Goal: Information Seeking & Learning: Learn about a topic

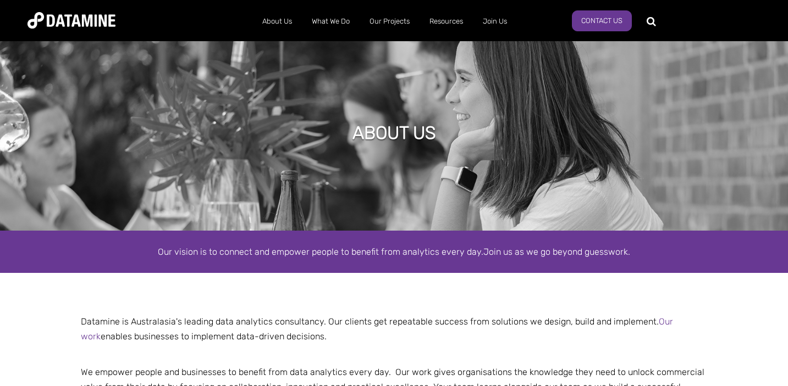
click at [294, 319] on p "Datamine is Australasia's leading data analytics consultancy. Our clients get r…" at bounding box center [394, 329] width 643 height 30
click at [360, 319] on p "Datamine is Australasia's leading data analytics consultancy. Our clients get r…" at bounding box center [394, 329] width 643 height 30
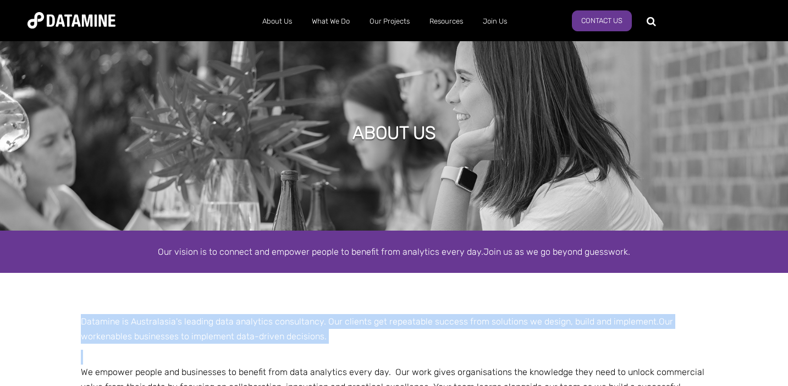
click at [360, 319] on p "Datamine is Australasia's leading data analytics consultancy. Our clients get r…" at bounding box center [394, 329] width 643 height 30
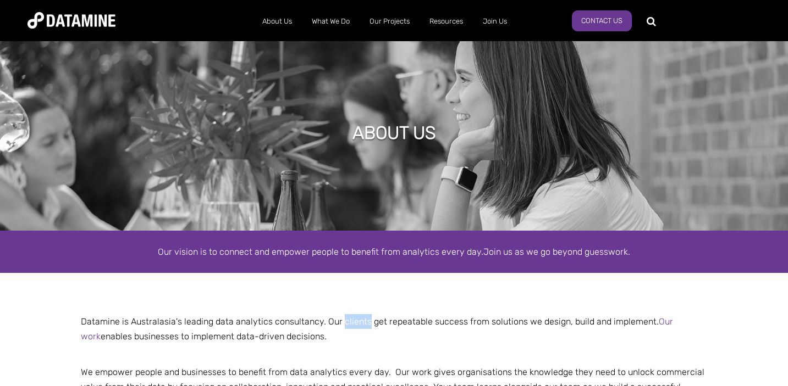
click at [360, 319] on p "Datamine is Australasia's leading data analytics consultancy. Our clients get r…" at bounding box center [394, 329] width 643 height 30
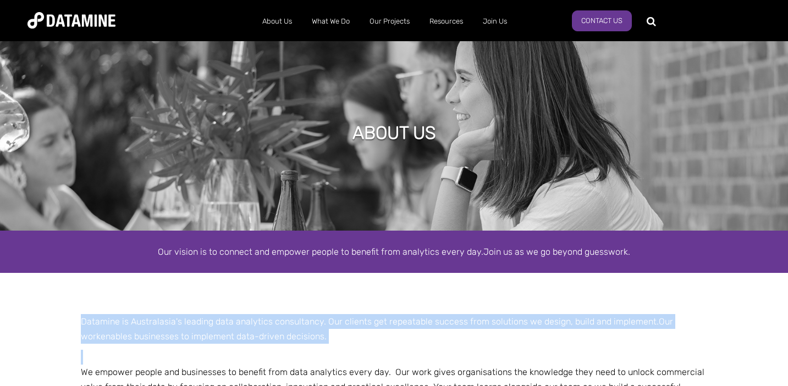
click at [360, 319] on p "Datamine is Australasia's leading data analytics consultancy. Our clients get r…" at bounding box center [394, 329] width 643 height 30
click at [286, 330] on p "Datamine is Australasia's leading data analytics consultancy. Our clients get r…" at bounding box center [394, 329] width 643 height 30
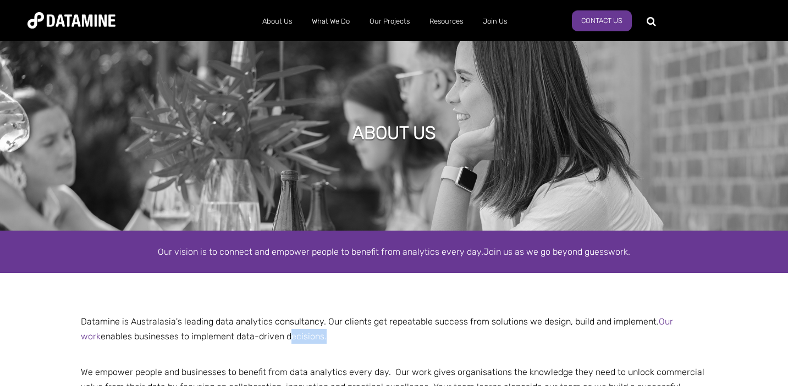
click at [286, 330] on p "Datamine is Australasia's leading data analytics consultancy. Our clients get r…" at bounding box center [394, 329] width 643 height 30
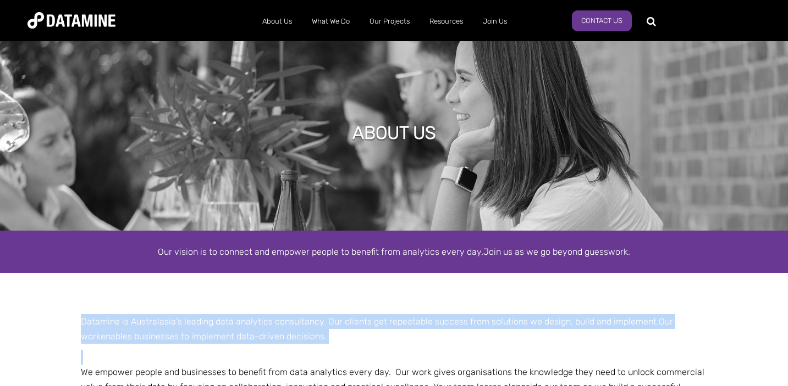
click at [286, 330] on p "Datamine is Australasia's leading data analytics consultancy. Our clients get r…" at bounding box center [394, 329] width 643 height 30
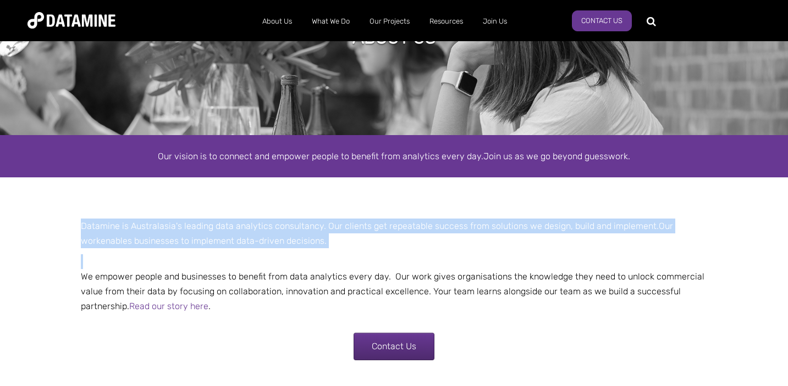
scroll to position [98, 0]
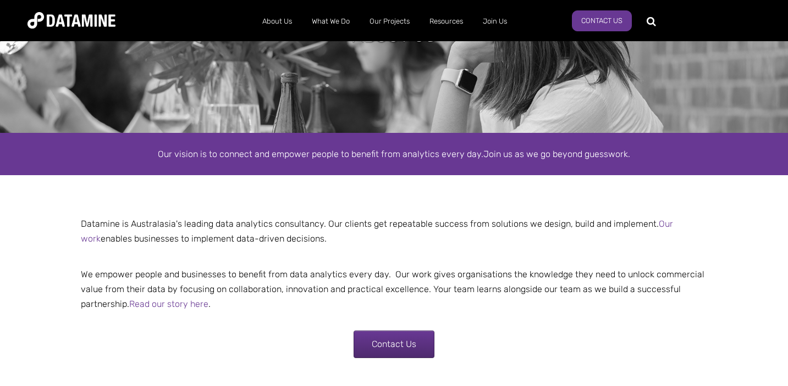
click at [168, 277] on p "We empower people and businesses to benefit from data analytics every day. Our …" at bounding box center [394, 282] width 643 height 60
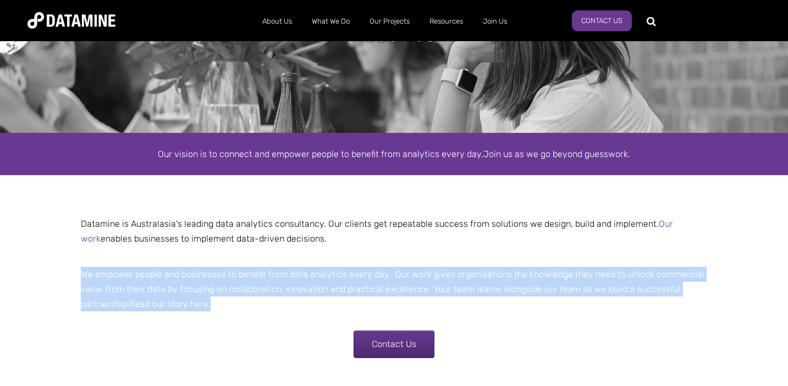
click at [168, 277] on p "We empower people and businesses to benefit from data analytics every day. Our …" at bounding box center [394, 282] width 643 height 60
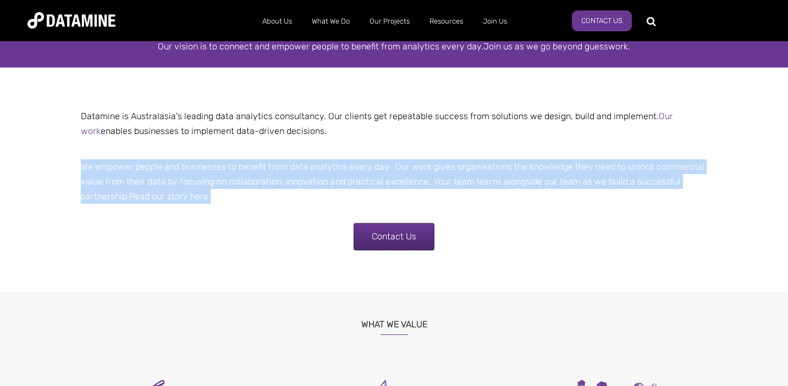
scroll to position [206, 0]
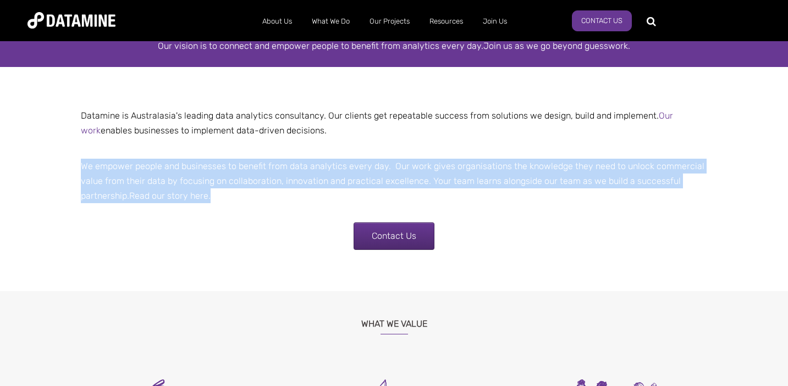
click at [230, 183] on p "We empower people and businesses to benefit from data analytics every day. Our …" at bounding box center [394, 174] width 643 height 60
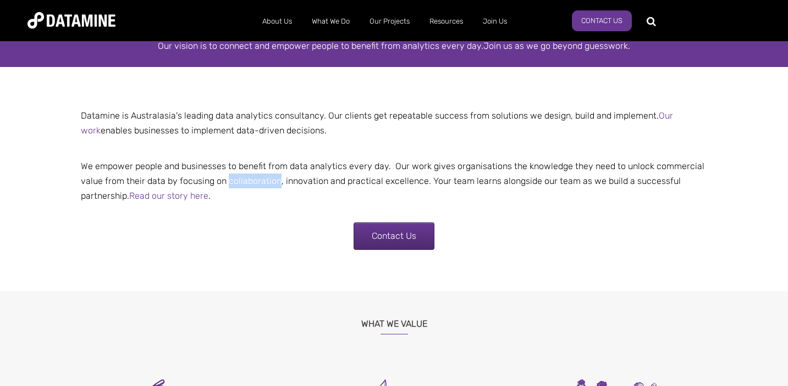
click at [230, 183] on p "We empower people and businesses to benefit from data analytics every day. Our …" at bounding box center [394, 174] width 643 height 60
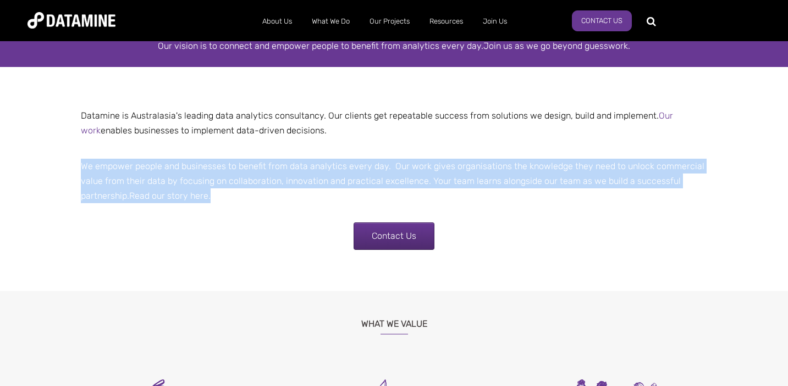
click at [230, 183] on p "We empower people and businesses to benefit from data analytics every day. Our …" at bounding box center [394, 174] width 643 height 60
click at [516, 165] on p "We empower people and businesses to benefit from data analytics every day. Our …" at bounding box center [394, 174] width 643 height 60
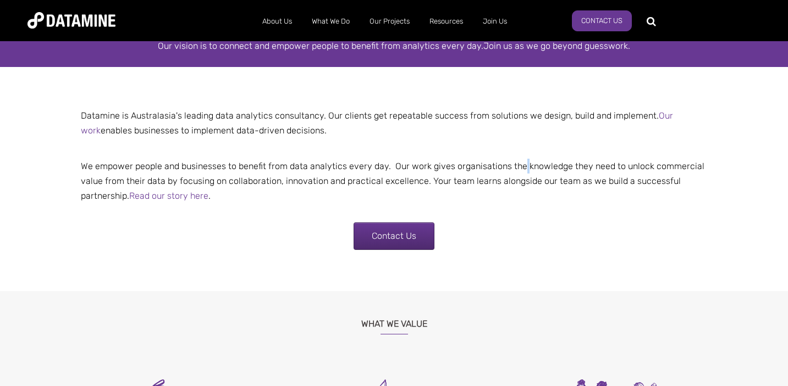
click at [516, 165] on p "We empower people and businesses to benefit from data analytics every day. Our …" at bounding box center [394, 174] width 643 height 60
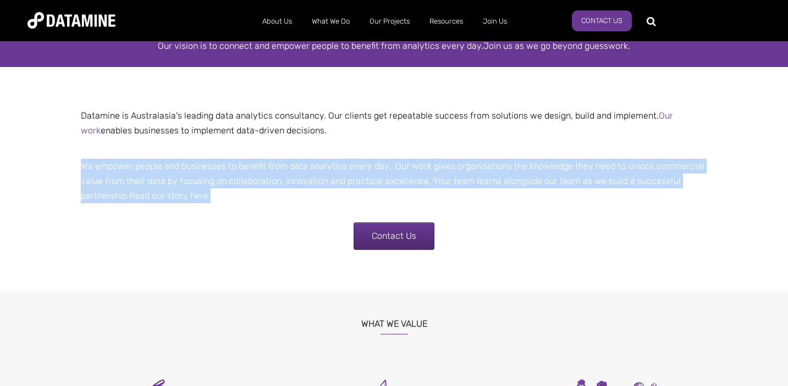
click at [516, 165] on p "We empower people and businesses to benefit from data analytics every day. Our …" at bounding box center [394, 174] width 643 height 60
click at [170, 181] on p "We empower people and businesses to benefit from data analytics every day. Our …" at bounding box center [394, 174] width 643 height 60
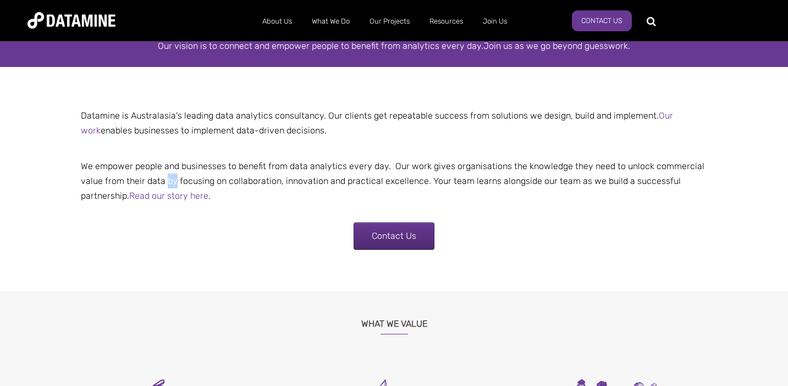
click at [170, 181] on p "We empower people and businesses to benefit from data analytics every day. Our …" at bounding box center [394, 174] width 643 height 60
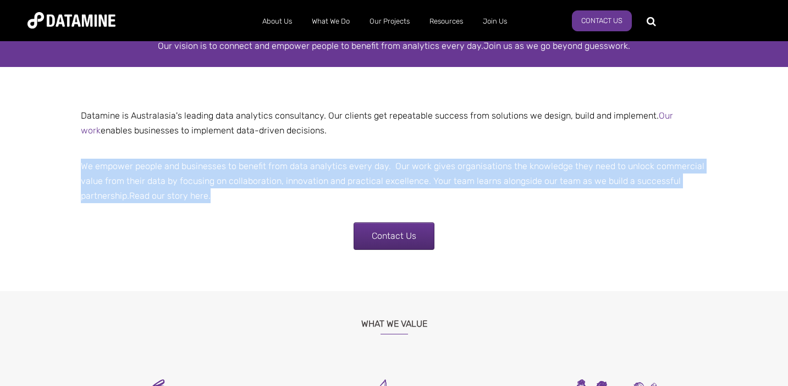
click at [170, 181] on p "We empower people and businesses to benefit from data analytics every day. Our …" at bounding box center [394, 174] width 643 height 60
click at [208, 183] on p "We empower people and businesses to benefit from data analytics every day. Our …" at bounding box center [394, 174] width 643 height 60
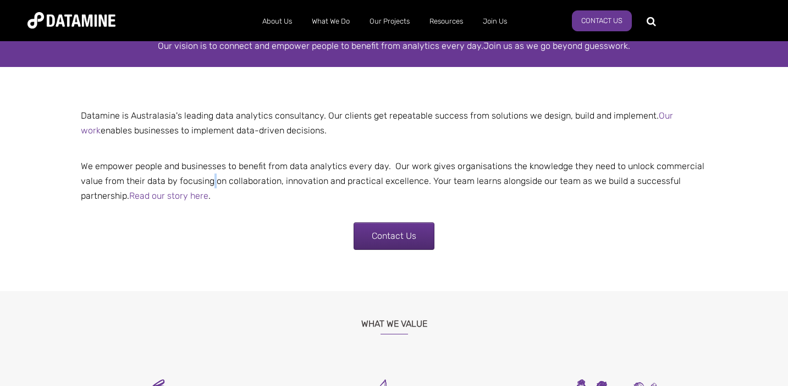
click at [208, 183] on p "We empower people and businesses to benefit from data analytics every day. Our …" at bounding box center [394, 174] width 643 height 60
click at [254, 181] on p "We empower people and businesses to benefit from data analytics every day. Our …" at bounding box center [394, 174] width 643 height 60
click at [315, 179] on p "We empower people and businesses to benefit from data analytics every day. Our …" at bounding box center [394, 174] width 643 height 60
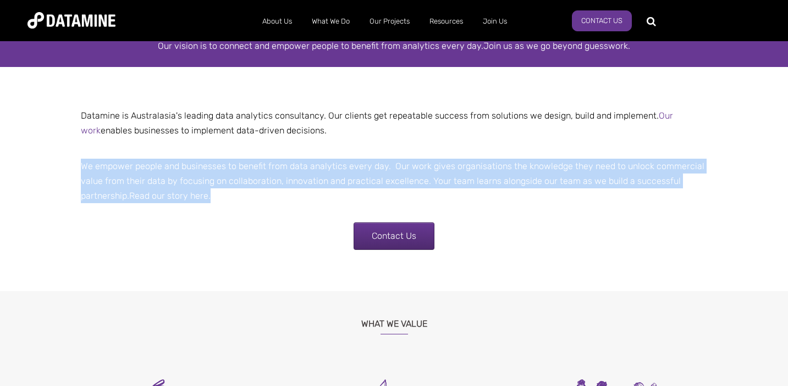
click at [315, 179] on p "We empower people and businesses to benefit from data analytics every day. Our …" at bounding box center [394, 174] width 643 height 60
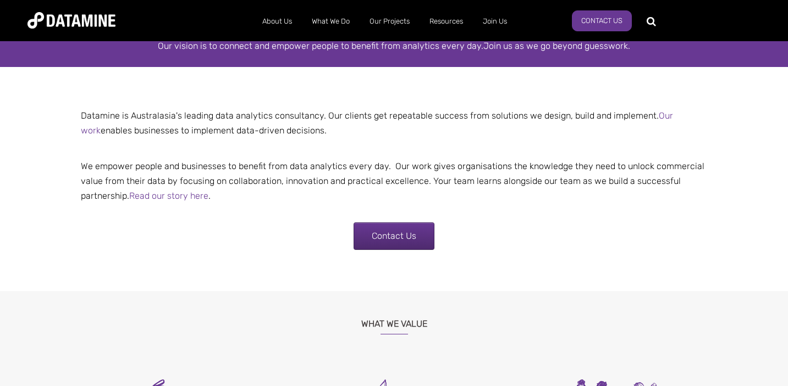
click at [498, 180] on p "We empower people and businesses to benefit from data analytics every day. Our …" at bounding box center [394, 174] width 643 height 60
click at [509, 181] on p "We empower people and businesses to benefit from data analytics every day. Our …" at bounding box center [394, 174] width 643 height 60
click at [550, 182] on p "We empower people and businesses to benefit from data analytics every day. Our …" at bounding box center [394, 174] width 643 height 60
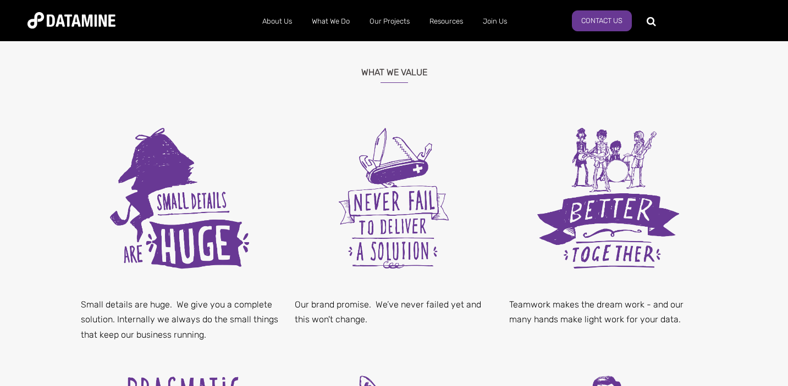
scroll to position [468, 0]
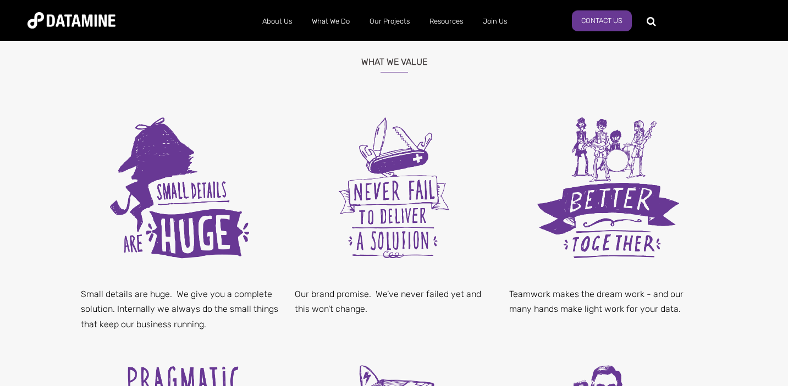
click at [422, 288] on p "Our brand promise. We’ve never failed yet and this won't change." at bounding box center [394, 302] width 198 height 30
click at [354, 311] on p "Our brand promise. We’ve never failed yet and this won't change." at bounding box center [394, 302] width 198 height 30
click at [412, 295] on p "Our brand promise. We’ve never failed yet and this won't change." at bounding box center [394, 302] width 198 height 30
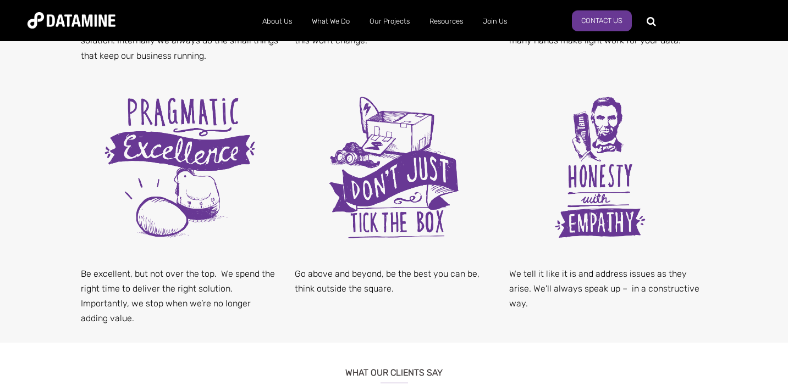
scroll to position [749, 0]
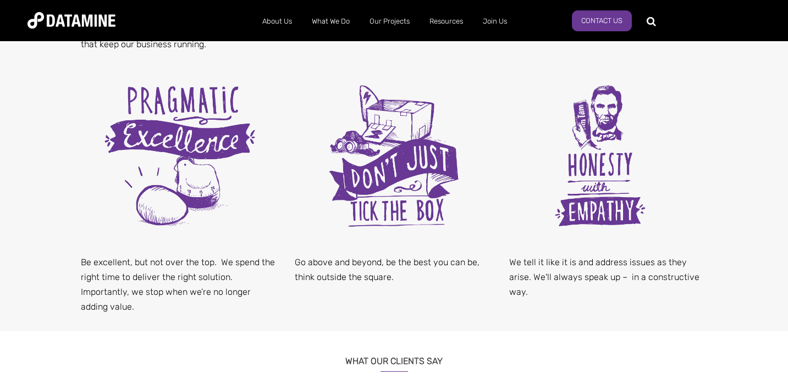
click at [370, 262] on p "Go above and beyond, be the best you can be, think outside the square." at bounding box center [394, 270] width 198 height 30
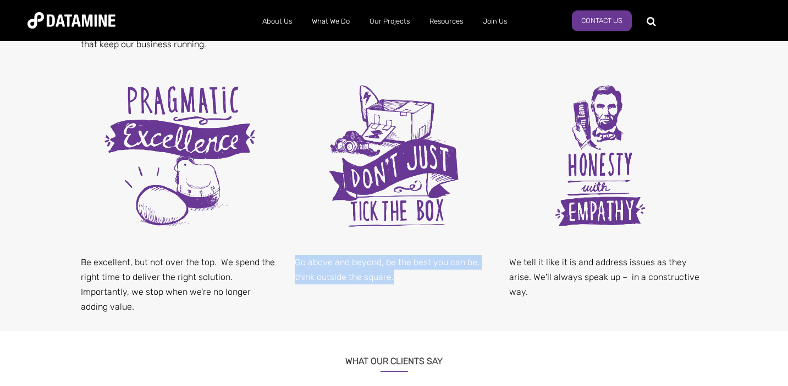
click at [370, 262] on p "Go above and beyond, be the best you can be, think outside the square." at bounding box center [394, 270] width 198 height 30
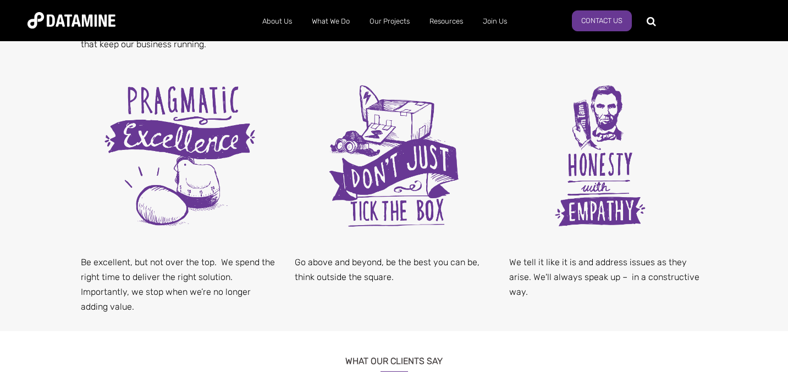
click at [183, 269] on p "Be excellent, but not over the top. We spend the right time to deliver the righ…" at bounding box center [180, 285] width 198 height 60
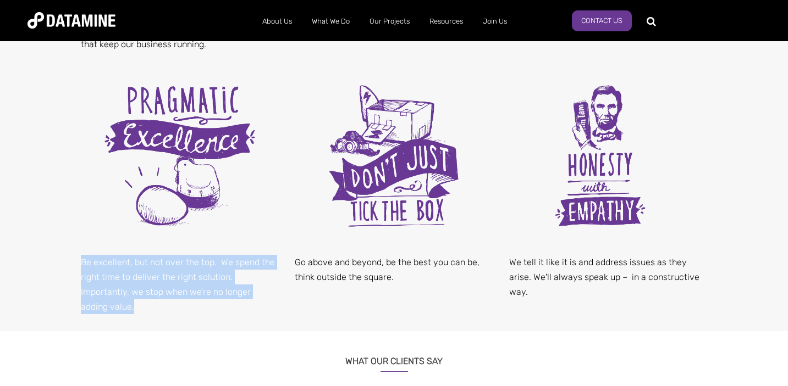
click at [183, 269] on p "Be excellent, but not over the top. We spend the right time to deliver the righ…" at bounding box center [180, 285] width 198 height 60
click at [162, 269] on p "Be excellent, but not over the top. We spend the right time to deliver the righ…" at bounding box center [180, 285] width 198 height 60
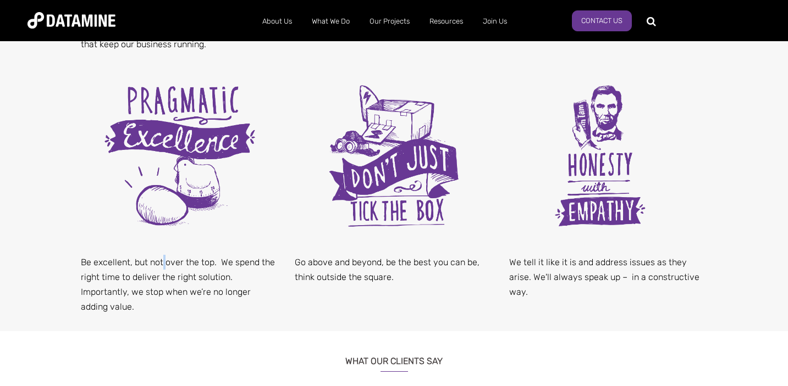
click at [162, 269] on p "Be excellent, but not over the top. We spend the right time to deliver the righ…" at bounding box center [180, 285] width 198 height 60
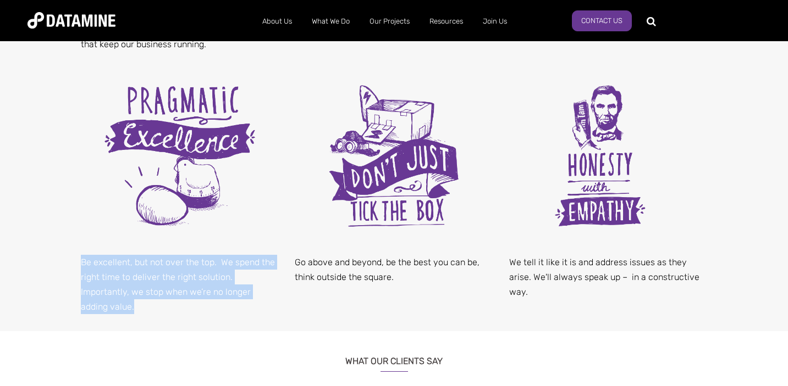
click at [162, 269] on p "Be excellent, but not over the top. We spend the right time to deliver the righ…" at bounding box center [180, 285] width 198 height 60
click at [142, 281] on p "Be excellent, but not over the top. We spend the right time to deliver the righ…" at bounding box center [180, 285] width 198 height 60
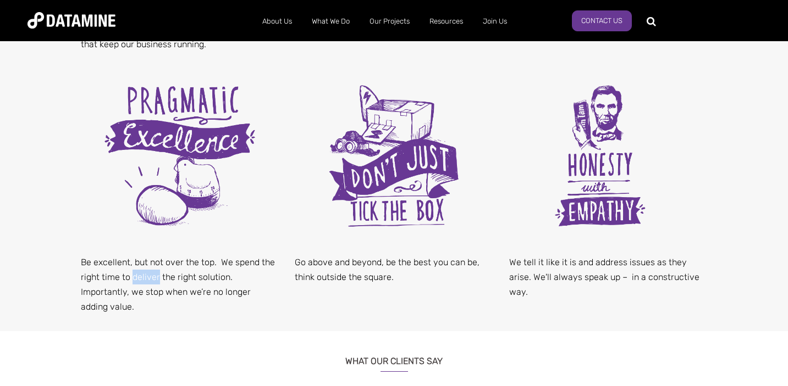
click at [142, 281] on p "Be excellent, but not over the top. We spend the right time to deliver the righ…" at bounding box center [180, 285] width 198 height 60
click at [180, 281] on p "Be excellent, but not over the top. We spend the right time to deliver the righ…" at bounding box center [180, 285] width 198 height 60
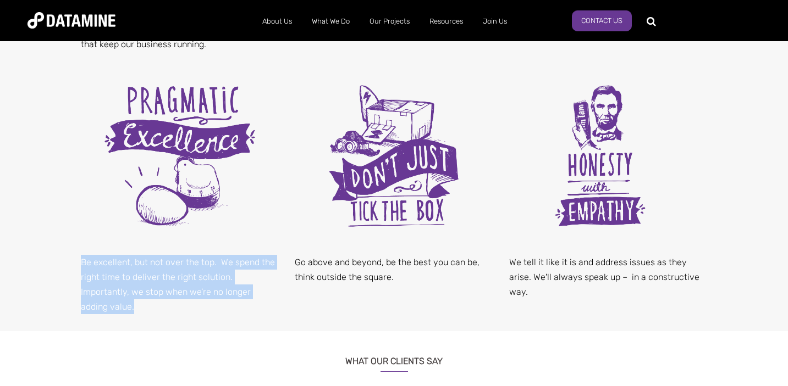
click at [180, 281] on p "Be excellent, but not over the top. We spend the right time to deliver the righ…" at bounding box center [180, 285] width 198 height 60
click at [171, 294] on p "Be excellent, but not over the top. We spend the right time to deliver the righ…" at bounding box center [180, 285] width 198 height 60
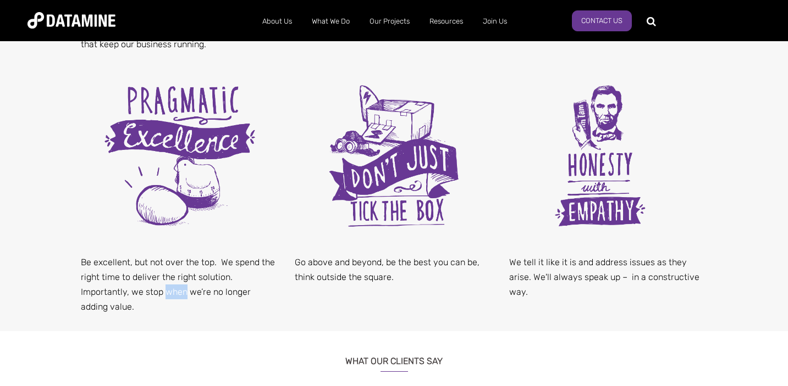
click at [171, 294] on p "Be excellent, but not over the top. We spend the right time to deliver the righ…" at bounding box center [180, 285] width 198 height 60
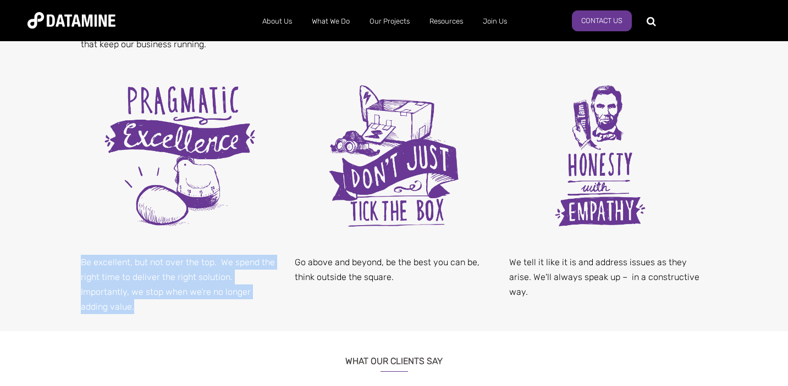
click at [171, 294] on p "Be excellent, but not over the top. We spend the right time to deliver the righ…" at bounding box center [180, 285] width 198 height 60
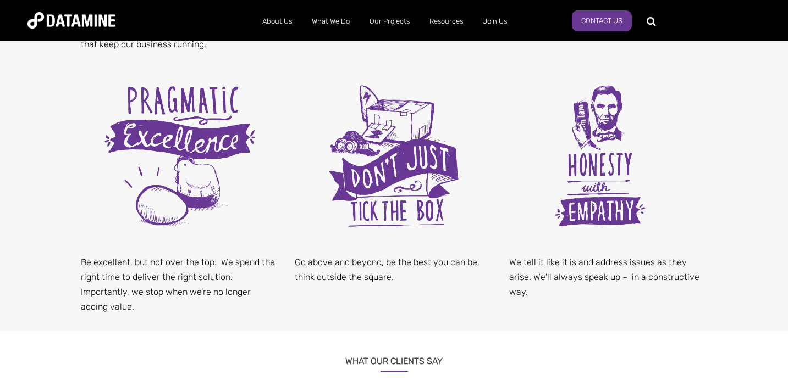
click at [198, 292] on p "Be excellent, but not over the top. We spend the right time to deliver the righ…" at bounding box center [180, 285] width 198 height 60
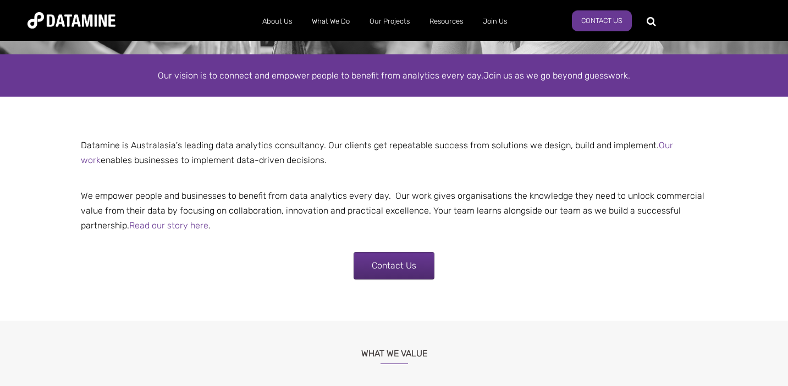
scroll to position [177, 0]
drag, startPoint x: 307, startPoint y: 161, endPoint x: 170, endPoint y: 161, distance: 137.4
click at [170, 161] on p "Datamine is Australasia's leading data analytics consultancy. Our clients get r…" at bounding box center [394, 152] width 643 height 30
copy p "implement data-driven decisions."
click at [235, 161] on p "Datamine is Australasia's leading data analytics consultancy. Our clients get r…" at bounding box center [394, 152] width 643 height 30
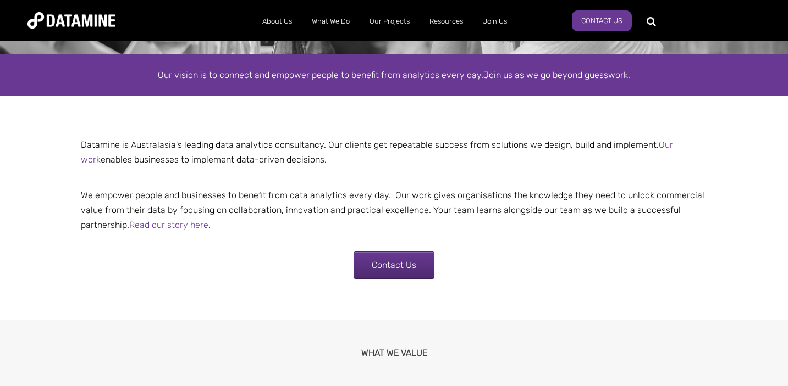
drag, startPoint x: 307, startPoint y: 161, endPoint x: 79, endPoint y: 159, distance: 228.2
click at [79, 159] on p "Datamine is Australasia's leading data analytics consultancy. Our clients get r…" at bounding box center [394, 152] width 643 height 30
copy p "enables businesses to implement data-driven decisions."
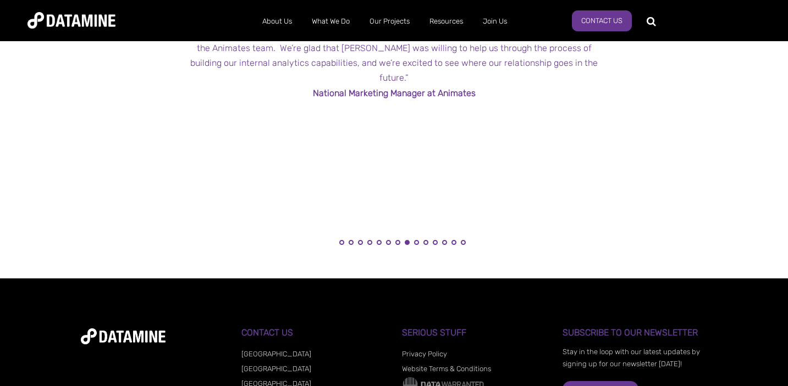
scroll to position [1418, 0]
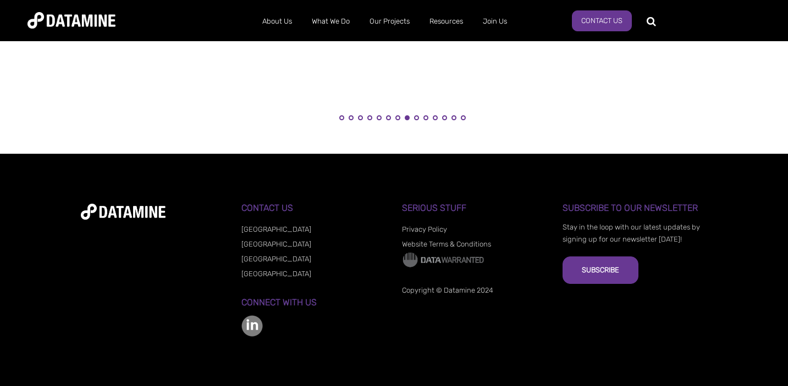
click at [253, 258] on link "[GEOGRAPHIC_DATA]" at bounding box center [276, 259] width 70 height 8
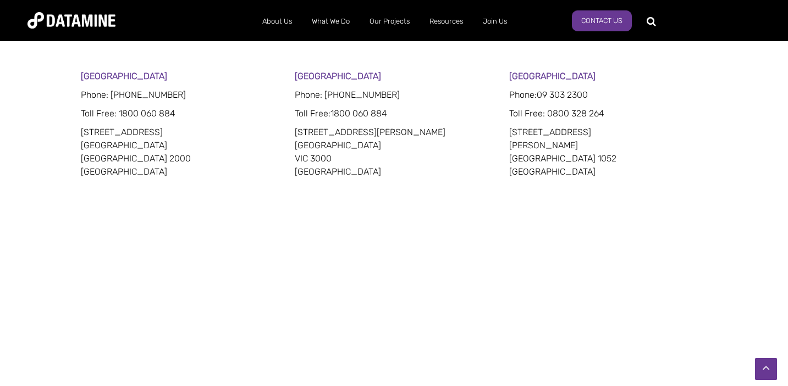
scroll to position [529, 0]
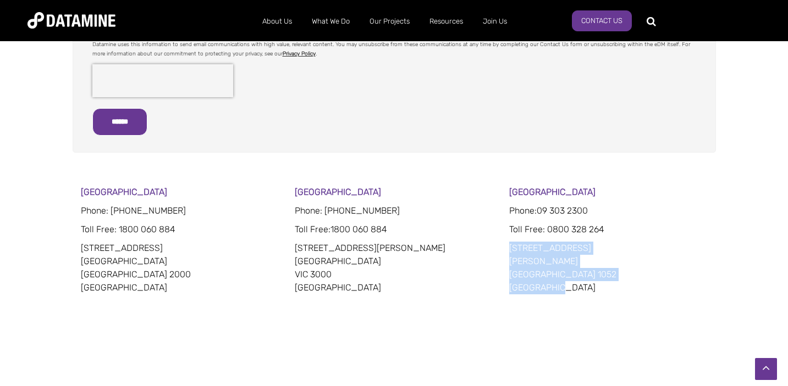
drag, startPoint x: 565, startPoint y: 284, endPoint x: 509, endPoint y: 246, distance: 68.2
click at [509, 246] on div "Sydney Phone: 02 8022 8332 Toll Free : 1800 060 884 201 Kent Street Sydney NSW …" at bounding box center [394, 335] width 627 height 299
copy p "15 Faraday Street Parnell Auckland 1052 New Zealand"
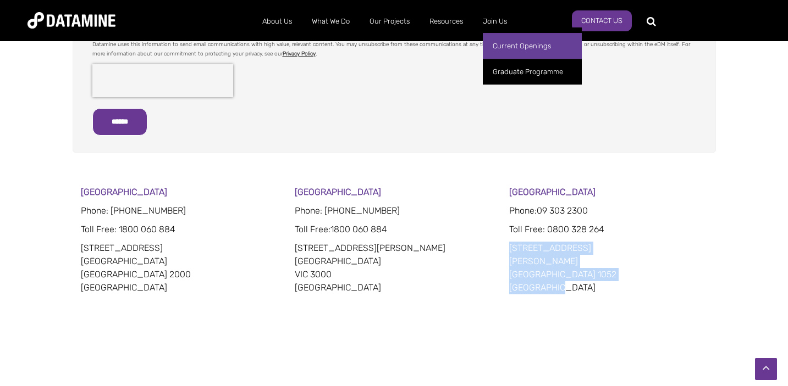
click at [513, 48] on link "Current Openings" at bounding box center [532, 46] width 99 height 26
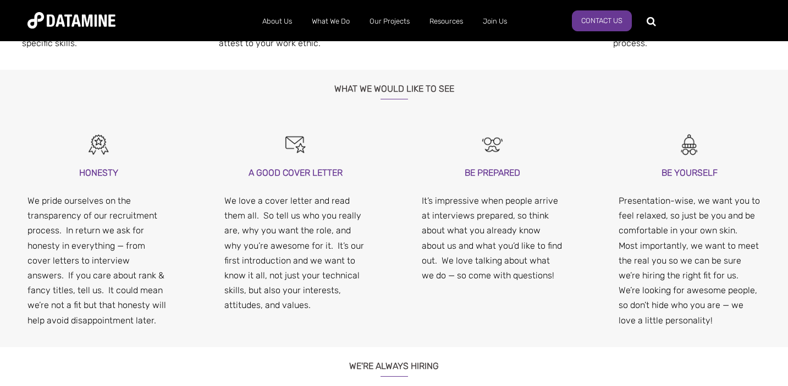
scroll to position [995, 0]
click at [298, 221] on p "We love a cover letter and read them all. So tell us who you really are, why yo…" at bounding box center [295, 252] width 142 height 120
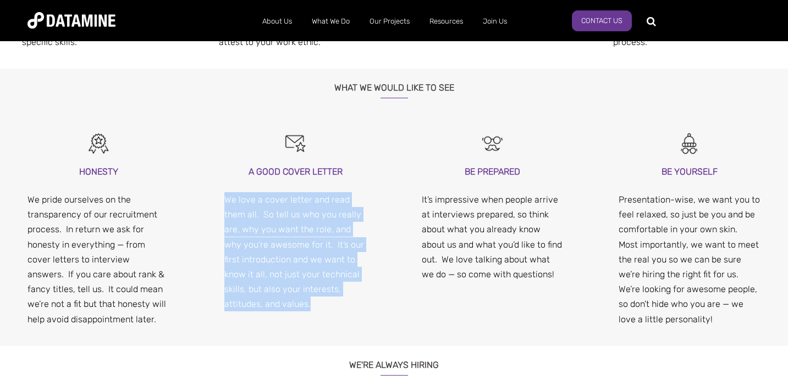
click at [298, 221] on p "We love a cover letter and read them all. So tell us who you really are, why yo…" at bounding box center [295, 252] width 142 height 120
click at [296, 236] on p "We love a cover letter and read them all. So tell us who you really are, why yo…" at bounding box center [295, 252] width 142 height 120
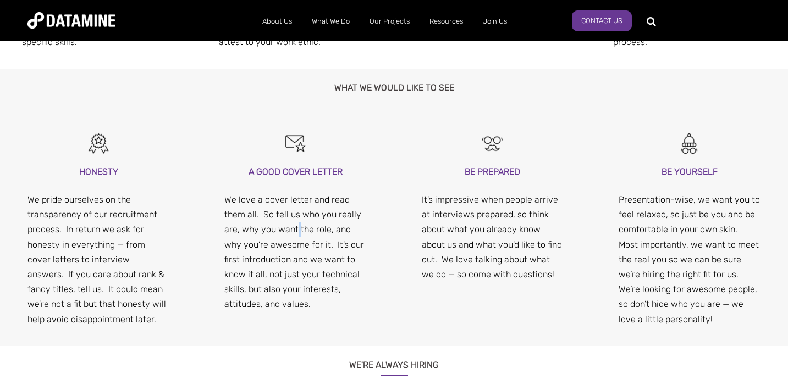
click at [296, 236] on p "We love a cover letter and read them all. So tell us who you really are, why yo…" at bounding box center [295, 252] width 142 height 120
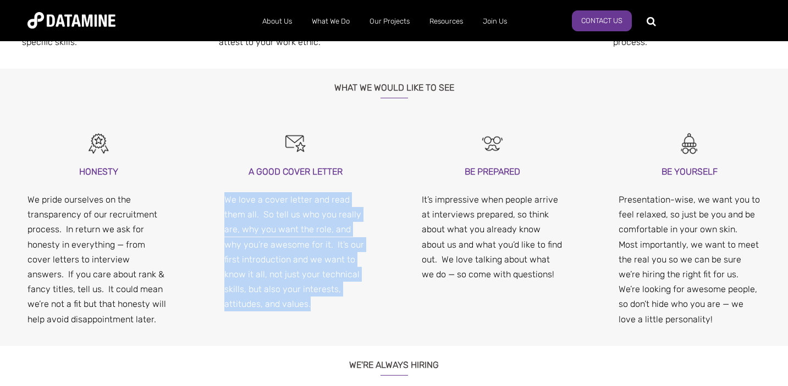
click at [296, 236] on p "We love a cover letter and read them all. So tell us who you really are, why yo…" at bounding box center [295, 252] width 142 height 120
click at [271, 250] on p "We love a cover letter and read them all. So tell us who you really are, why yo…" at bounding box center [295, 252] width 142 height 120
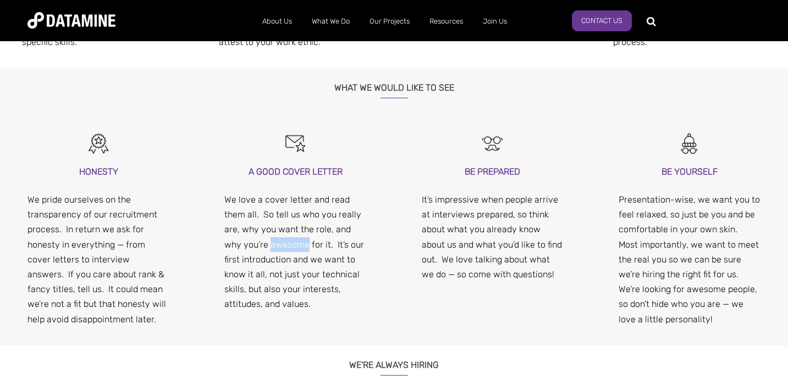
click at [271, 250] on p "We love a cover letter and read them all. So tell us who you really are, why yo…" at bounding box center [295, 252] width 142 height 120
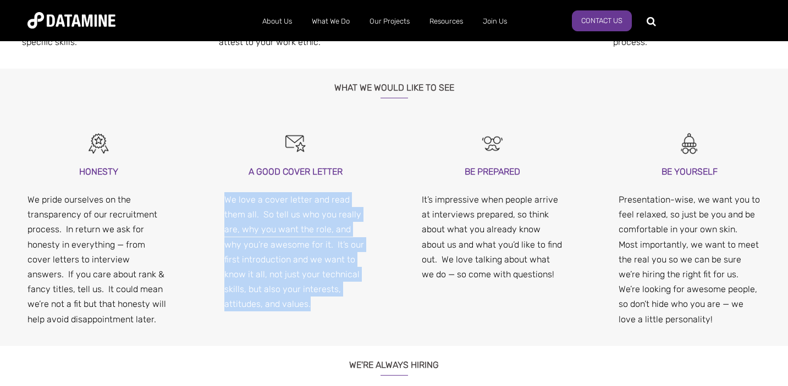
click at [271, 250] on p "We love a cover letter and read them all. So tell us who you really are, why yo…" at bounding box center [295, 252] width 142 height 120
click at [265, 262] on p "We love a cover letter and read them all. So tell us who you really are, why yo…" at bounding box center [295, 252] width 142 height 120
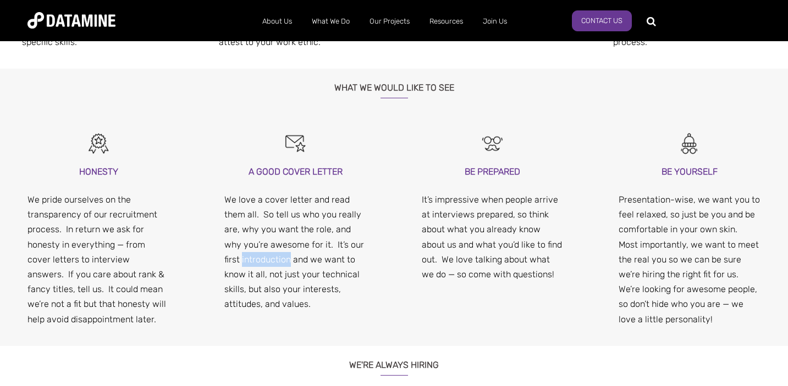
click at [265, 262] on p "We love a cover letter and read them all. So tell us who you really are, why yo…" at bounding box center [295, 252] width 142 height 120
click at [310, 258] on p "We love a cover letter and read them all. So tell us who you really are, why yo…" at bounding box center [295, 252] width 142 height 120
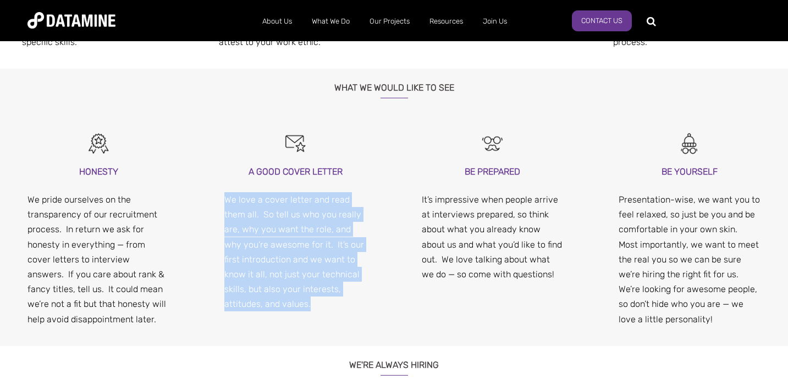
click at [310, 258] on p "We love a cover letter and read them all. So tell us who you really are, why yo…" at bounding box center [295, 252] width 142 height 120
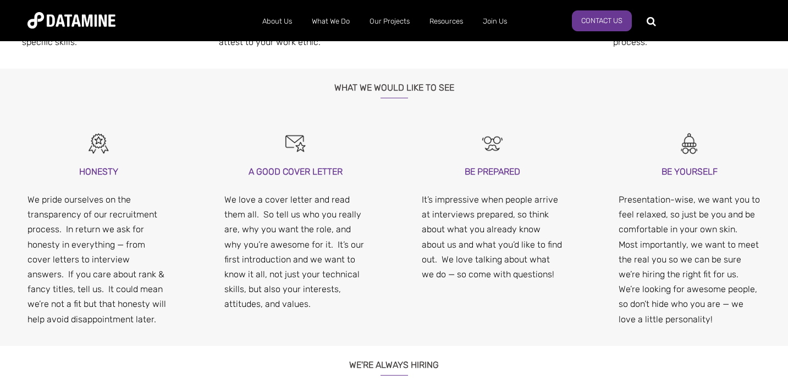
click at [302, 278] on p "We love a cover letter and read them all. So tell us who you really are, why yo…" at bounding box center [295, 252] width 142 height 120
click at [289, 293] on p "We love a cover letter and read them all. So tell us who you really are, why yo…" at bounding box center [295, 252] width 142 height 120
click at [321, 293] on p "We love a cover letter and read them all. So tell us who you really are, why yo…" at bounding box center [295, 252] width 142 height 120
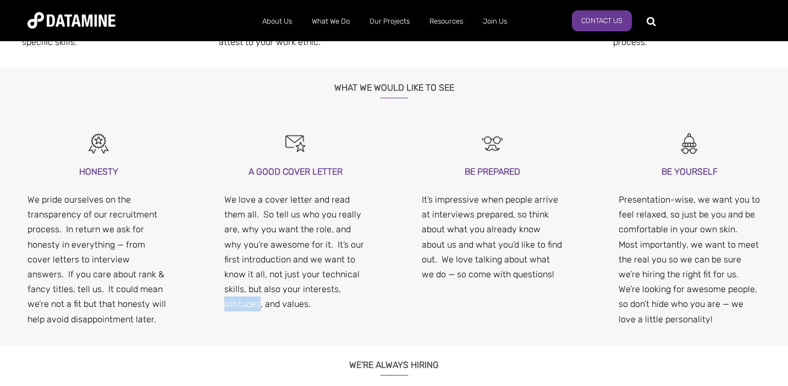
click at [321, 293] on p "We love a cover letter and read them all. So tell us who you really are, why yo…" at bounding box center [295, 252] width 142 height 120
click at [270, 305] on p "We love a cover letter and read them all. So tell us who you really are, why yo…" at bounding box center [295, 252] width 142 height 120
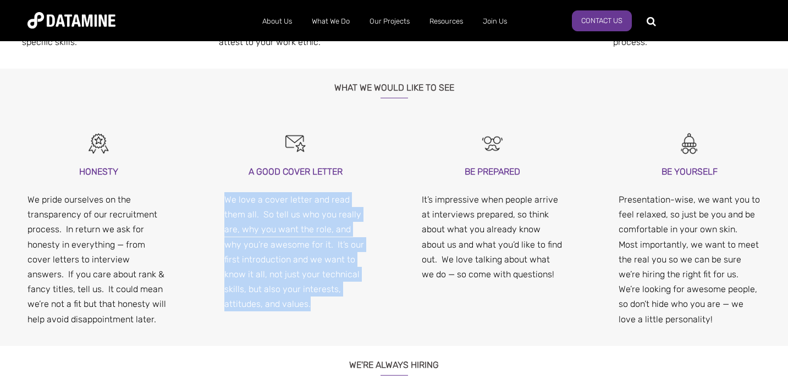
drag, startPoint x: 258, startPoint y: 306, endPoint x: 225, endPoint y: 197, distance: 113.7
click at [225, 197] on p "We love a cover letter and read them all. So tell us who you really are, why yo…" at bounding box center [295, 252] width 142 height 120
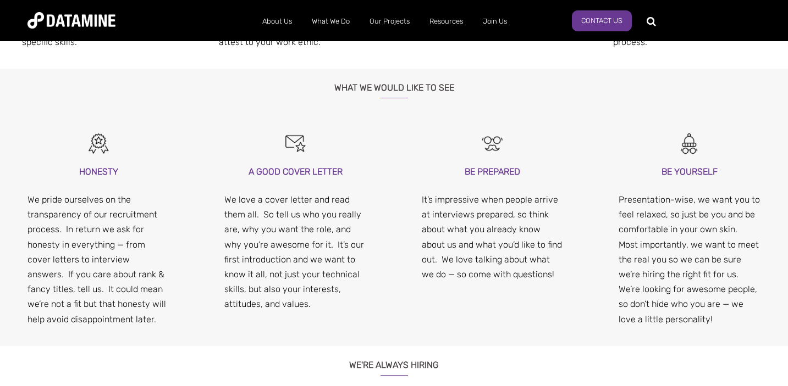
click at [139, 277] on p "We pride ourselves on the transparency of our recruitment process. In return we…" at bounding box center [98, 259] width 142 height 135
click at [129, 291] on p "We pride ourselves on the transparency of our recruitment process. In return we…" at bounding box center [98, 259] width 142 height 135
click at [161, 294] on p "We pride ourselves on the transparency of our recruitment process. In return we…" at bounding box center [98, 259] width 142 height 135
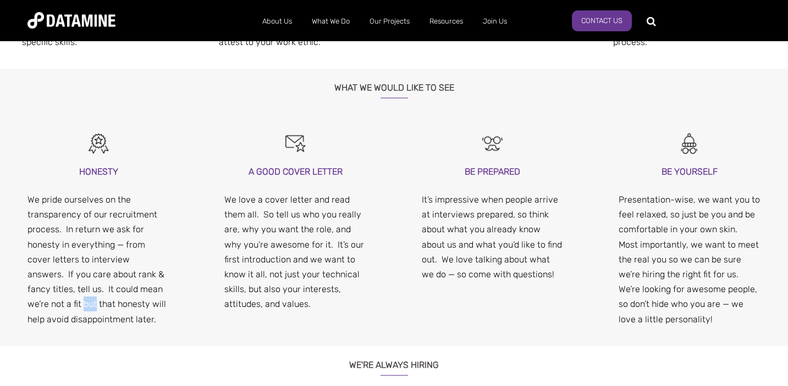
click at [161, 294] on p "We pride ourselves on the transparency of our recruitment process. In return we…" at bounding box center [98, 259] width 142 height 135
click at [90, 306] on p "We pride ourselves on the transparency of our recruitment process. In return we…" at bounding box center [98, 259] width 142 height 135
click at [116, 306] on p "We pride ourselves on the transparency of our recruitment process. In return we…" at bounding box center [98, 259] width 142 height 135
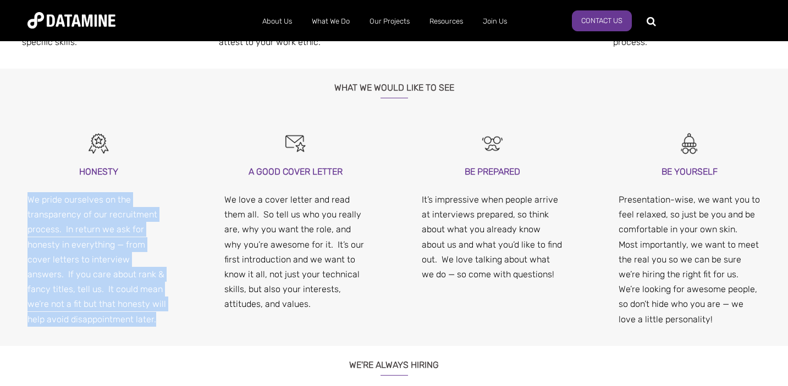
click at [116, 306] on p "We pride ourselves on the transparency of our recruitment process. In return we…" at bounding box center [98, 259] width 142 height 135
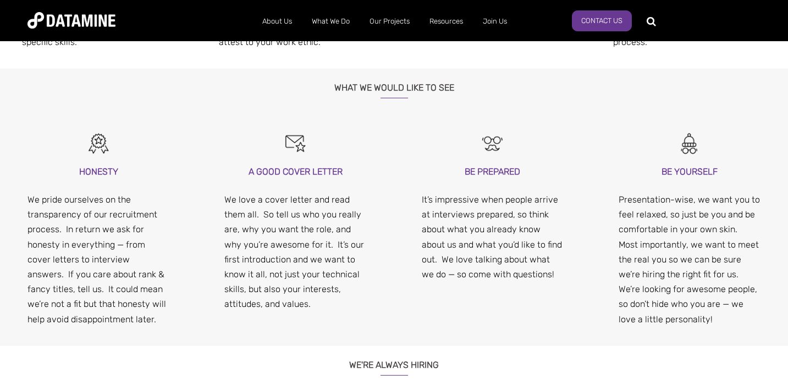
click at [501, 267] on p "It’s impressive when people arrive at interviews prepared, so think about what …" at bounding box center [493, 237] width 142 height 90
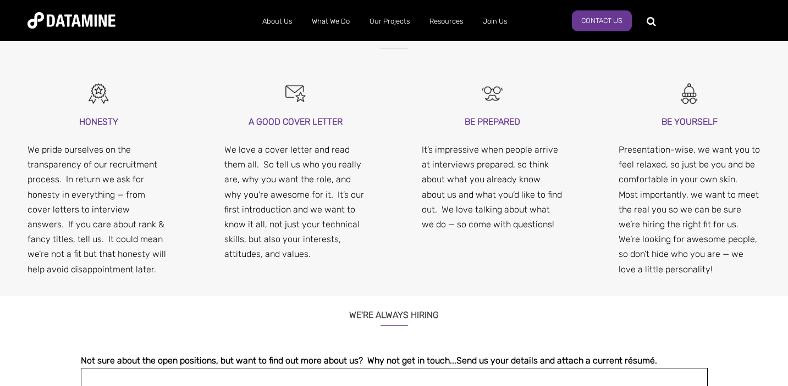
scroll to position [1046, 0]
click at [742, 262] on p "Presentation-wise, we want you to feel relaxed, so just be you and be comfortab…" at bounding box center [689, 208] width 142 height 135
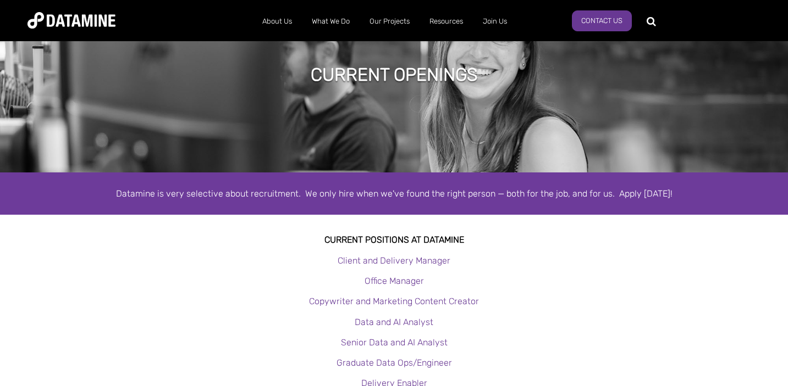
scroll to position [0, 0]
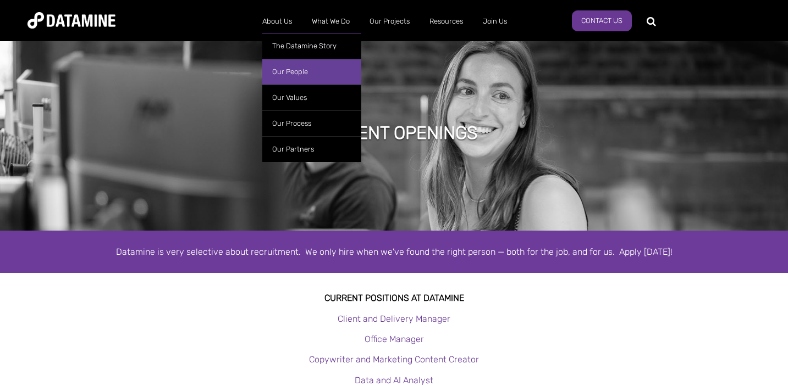
click at [283, 74] on link "Our People" at bounding box center [311, 72] width 99 height 26
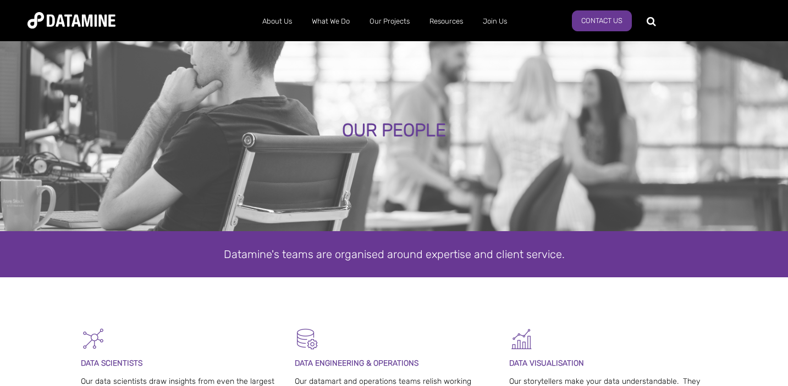
click at [49, 300] on div at bounding box center [394, 302] width 788 height 49
click at [38, 305] on div at bounding box center [394, 302] width 788 height 49
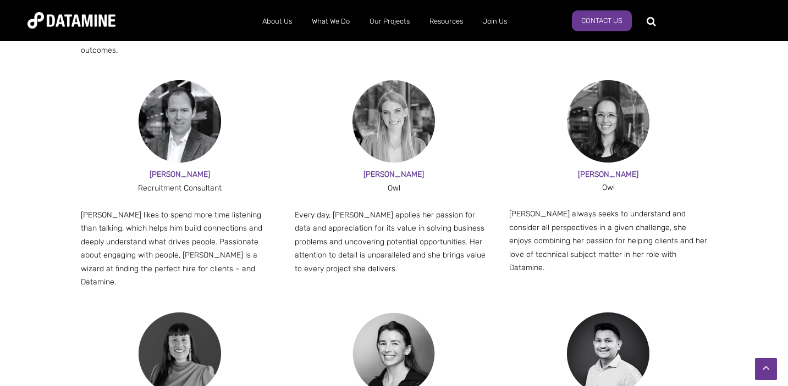
scroll to position [1184, 0]
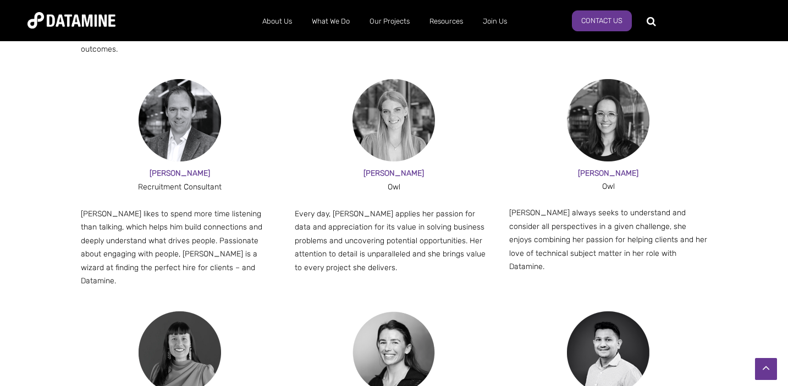
click at [676, 207] on p "Rosie always seeks to understand and consider all perspectives in a given chall…" at bounding box center [608, 241] width 198 height 68
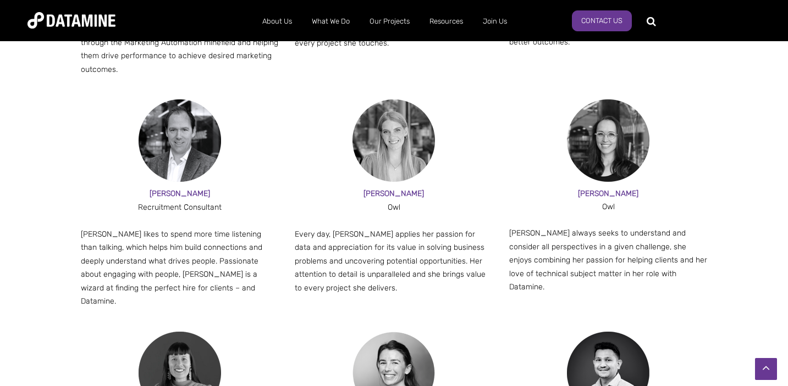
scroll to position [1158, 0]
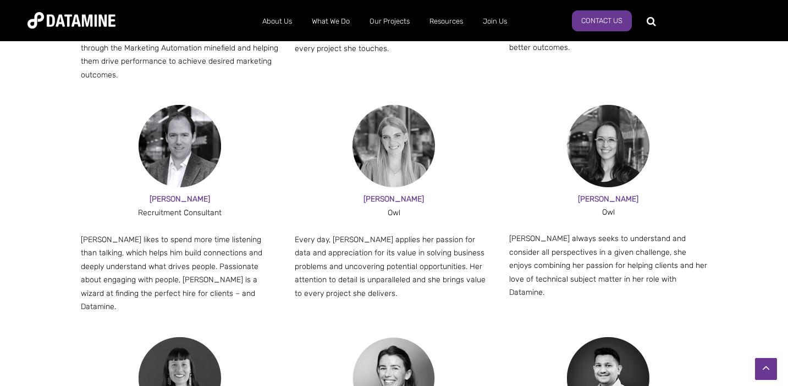
click at [636, 245] on p "Rosie always seeks to understand and consider all perspectives in a given chall…" at bounding box center [608, 267] width 198 height 68
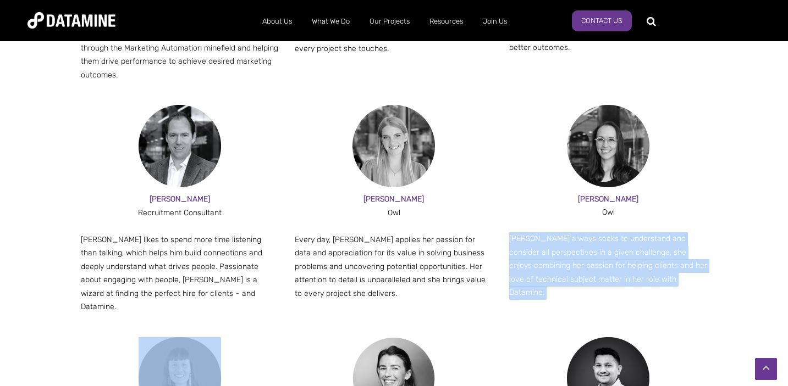
click at [636, 245] on p "Rosie always seeks to understand and consider all perspectives in a given chall…" at bounding box center [608, 267] width 198 height 68
click at [617, 256] on p "Rosie always seeks to understand and consider all perspectives in a given chall…" at bounding box center [608, 267] width 198 height 68
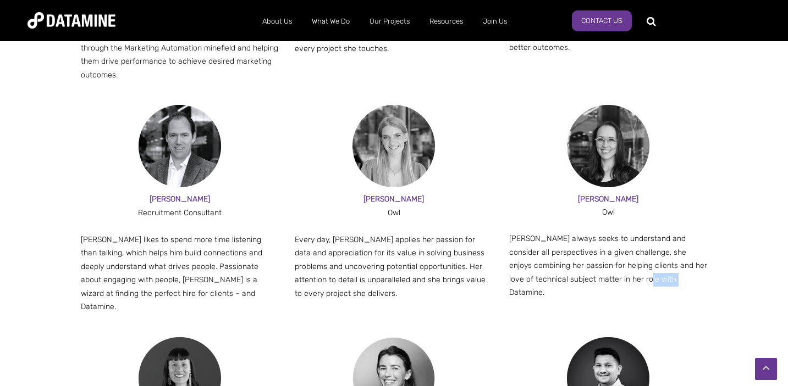
click at [617, 256] on p "Rosie always seeks to understand and consider all perspectives in a given chall…" at bounding box center [608, 267] width 198 height 68
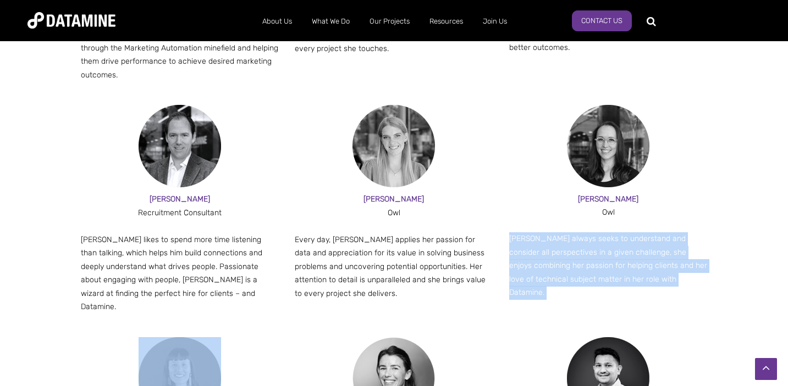
click at [617, 256] on p "Rosie always seeks to understand and consider all perspectives in a given chall…" at bounding box center [608, 267] width 198 height 68
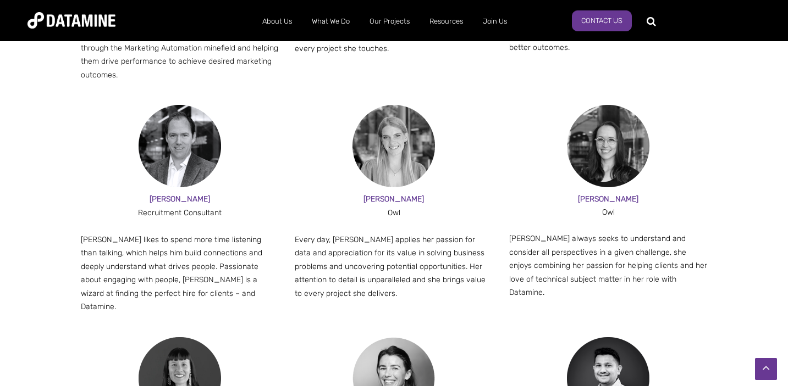
click at [662, 241] on p "Rosie always seeks to understand and consider all perspectives in a given chall…" at bounding box center [608, 267] width 198 height 68
click at [703, 250] on p "Rosie always seeks to understand and consider all perspectives in a given chall…" at bounding box center [608, 267] width 198 height 68
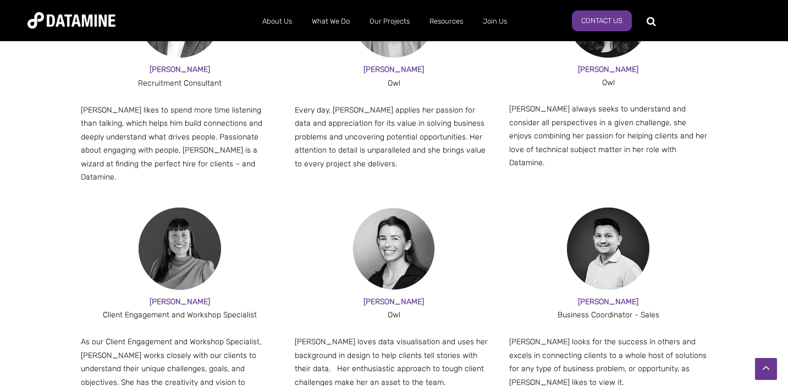
scroll to position [1289, 0]
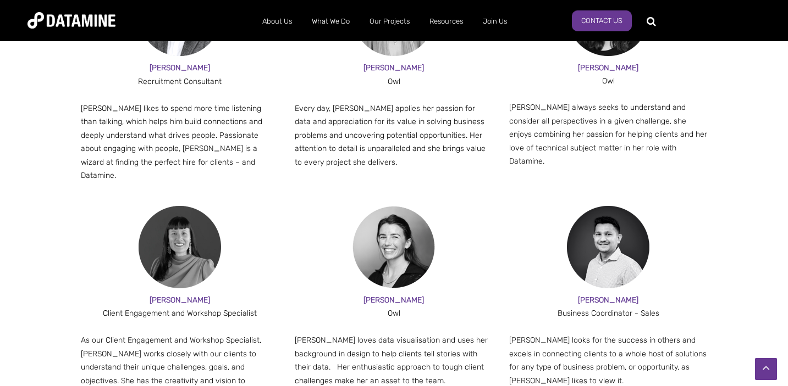
click at [716, 269] on div "ROSIE A Client Engagement and Workshop Specialist As our Client Engagement and …" at bounding box center [394, 344] width 788 height 276
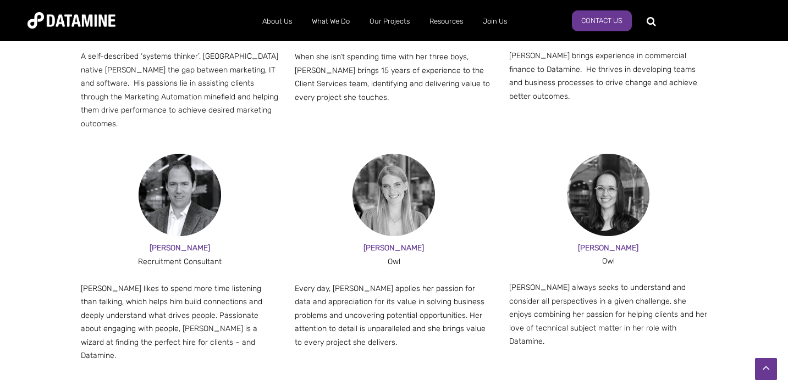
scroll to position [1095, 0]
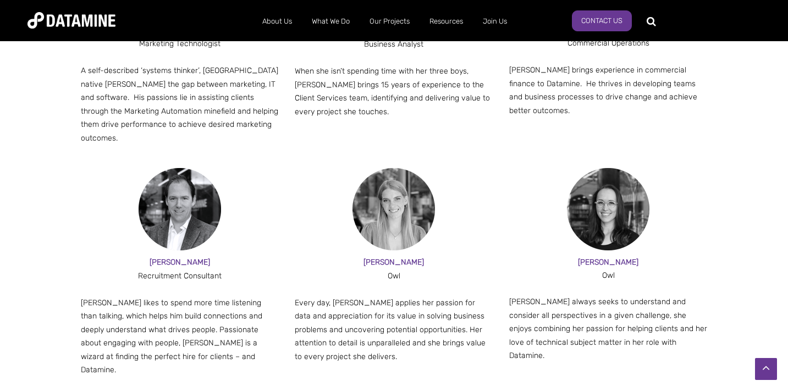
click at [150, 306] on p "Jesse likes to spend more time listening than talking, which helps him build co…" at bounding box center [180, 337] width 198 height 81
click at [176, 258] on span "JESSE" at bounding box center [180, 262] width 60 height 9
copy span "JESSE"
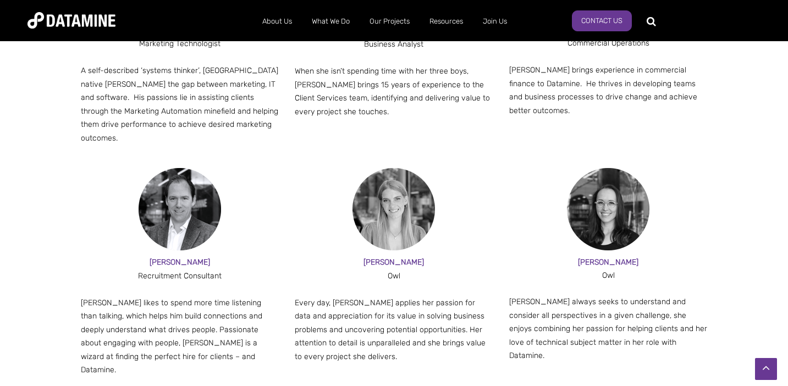
click at [32, 267] on div "JESSE Recruitment Consultant Jesse likes to spend more time listening than talk…" at bounding box center [394, 284] width 788 height 233
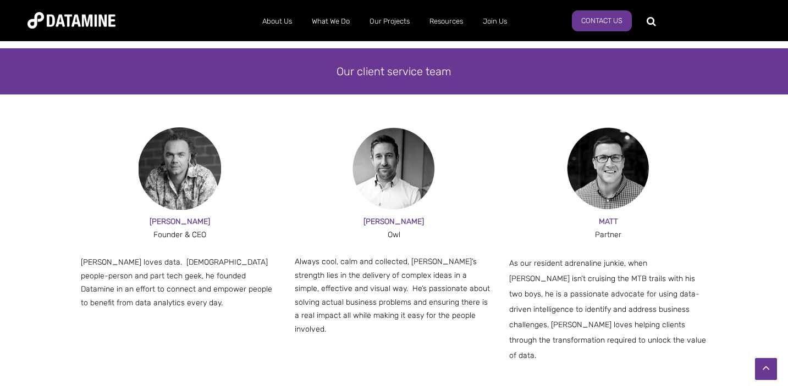
scroll to position [624, 0]
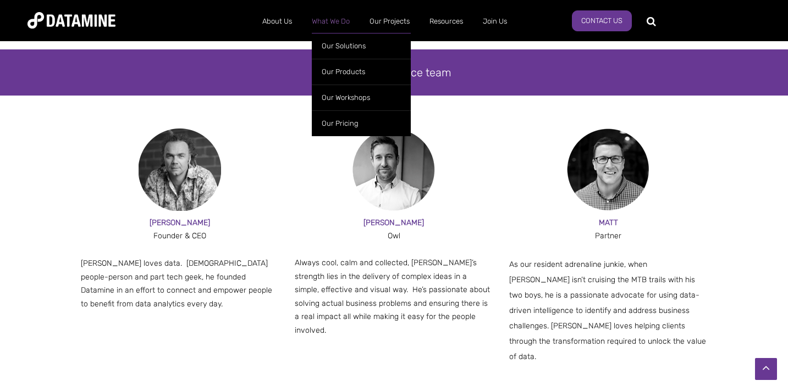
click at [328, 14] on link "What We Do" at bounding box center [331, 21] width 58 height 29
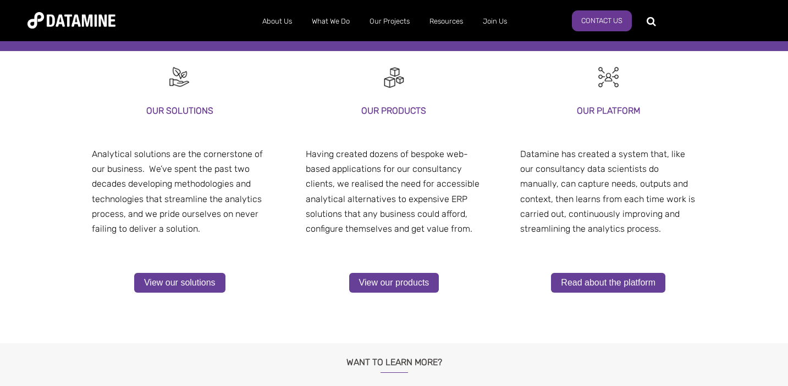
scroll to position [201, 0]
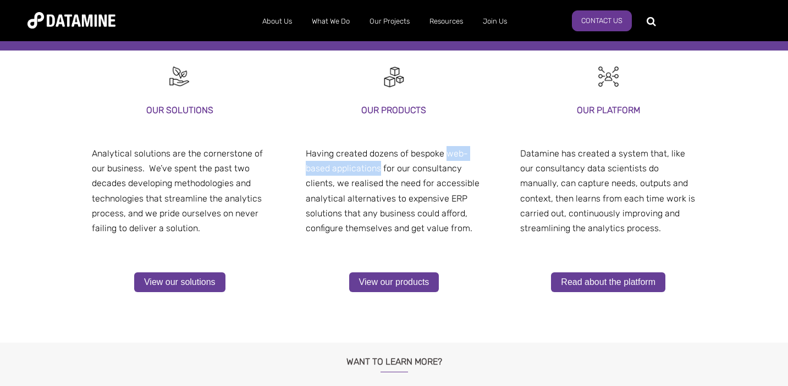
drag, startPoint x: 379, startPoint y: 171, endPoint x: 446, endPoint y: 153, distance: 69.5
click at [446, 153] on span "Having created dozens of bespoke web-based applications for our consultancy cli…" at bounding box center [393, 190] width 174 height 85
copy span "web-based applications"
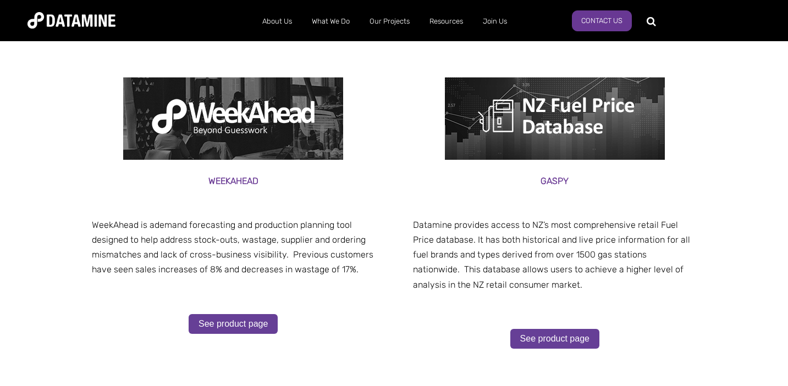
scroll to position [216, 0]
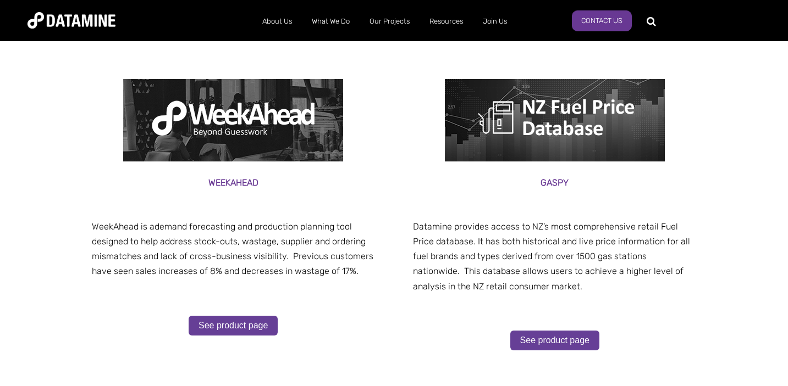
click at [243, 256] on p "WeekAhead is a demand forecasting and production planning tool designed to help…" at bounding box center [233, 249] width 283 height 60
click at [266, 257] on p "WeekAhead is a demand forecasting and production planning tool designed to help…" at bounding box center [233, 249] width 283 height 60
click at [308, 261] on p "WeekAhead is a demand forecasting and production planning tool designed to help…" at bounding box center [233, 249] width 283 height 60
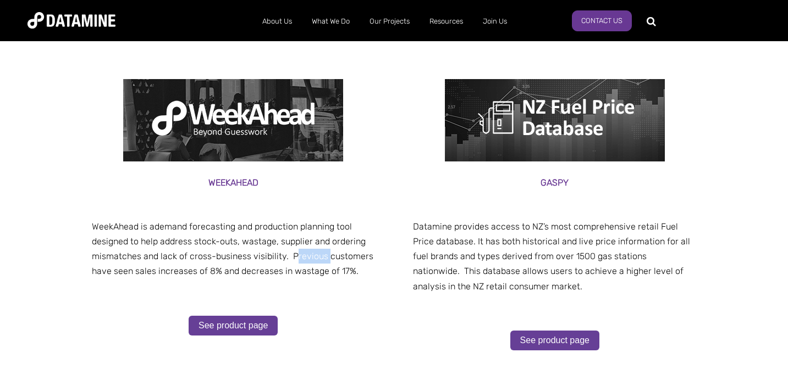
click at [308, 261] on p "WeekAhead is a demand forecasting and production planning tool designed to help…" at bounding box center [233, 249] width 283 height 60
click at [172, 268] on p "WeekAhead is a demand forecasting and production planning tool designed to help…" at bounding box center [233, 249] width 283 height 60
click at [241, 273] on p "WeekAhead is a demand forecasting and production planning tool designed to help…" at bounding box center [233, 249] width 283 height 60
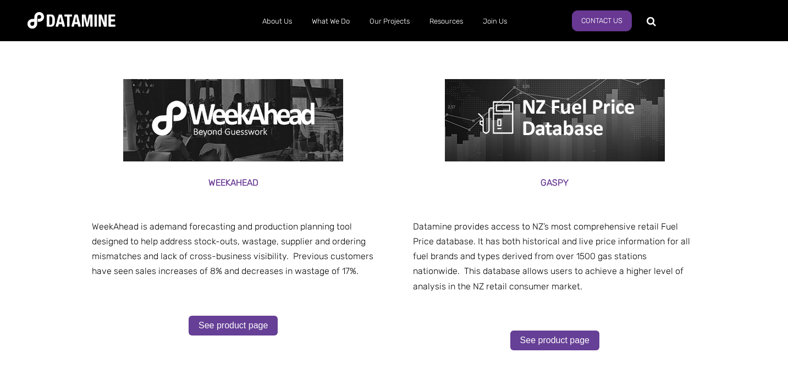
click at [299, 270] on p "WeekAhead is a demand forecasting and production planning tool designed to help…" at bounding box center [233, 249] width 283 height 60
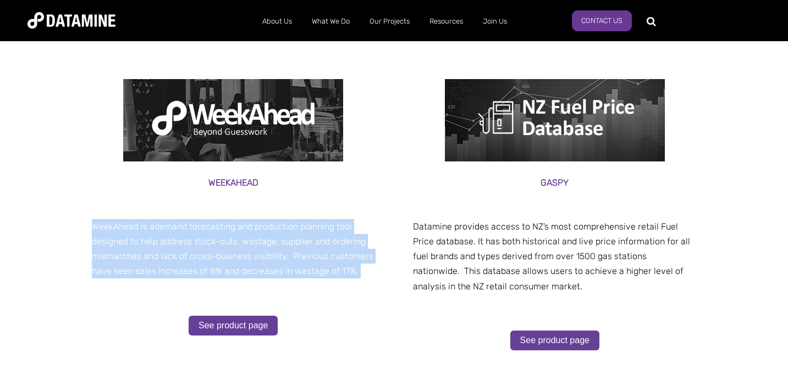
click at [299, 270] on p "WeekAhead is a demand forecasting and production planning tool designed to help…" at bounding box center [233, 249] width 283 height 60
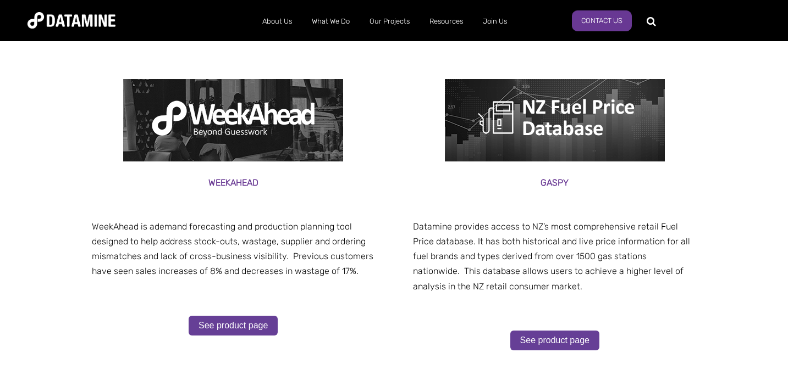
click at [450, 222] on span "Datamine provides access to NZ’s most comprehensive retail Fuel Price database.…" at bounding box center [551, 257] width 277 height 70
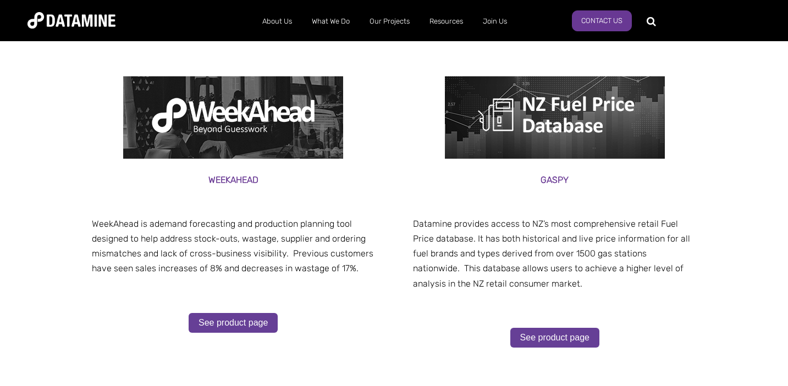
scroll to position [219, 0]
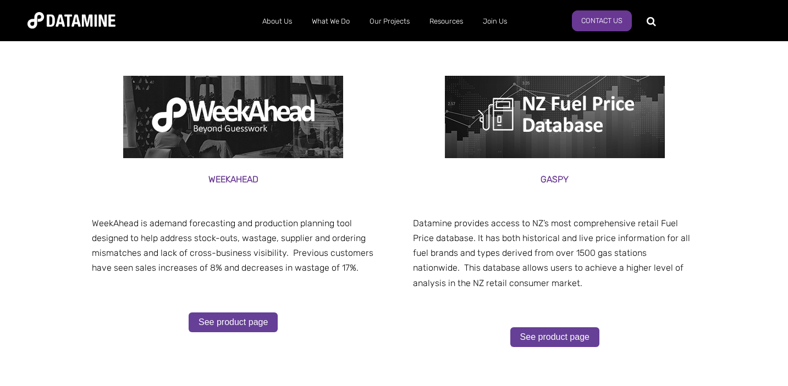
click at [442, 224] on span "Datamine provides access to NZ’s most comprehensive retail Fuel Price database.…" at bounding box center [551, 253] width 277 height 70
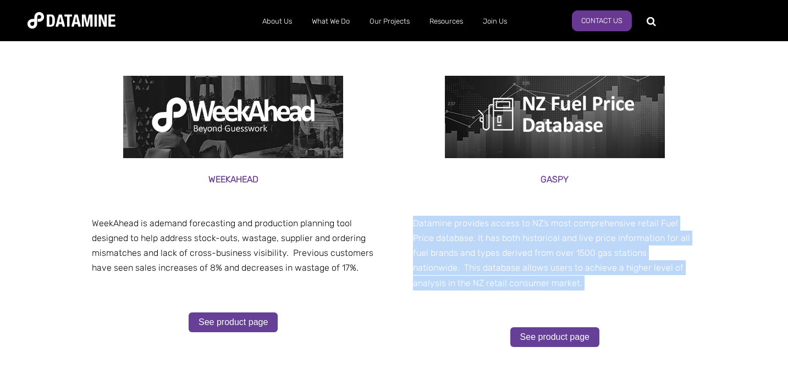
click at [442, 224] on span "Datamine provides access to NZ’s most comprehensive retail Fuel Price database.…" at bounding box center [551, 253] width 277 height 70
click at [466, 238] on span "Datamine provides access to NZ’s most comprehensive retail Fuel Price database.…" at bounding box center [551, 253] width 277 height 70
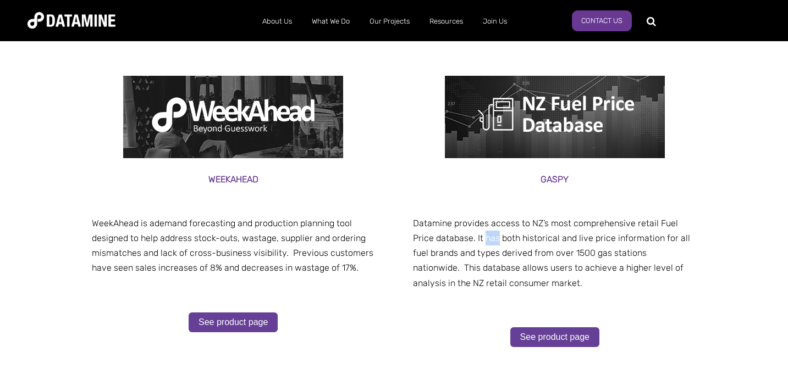
click at [466, 238] on span "Datamine provides access to NZ’s most comprehensive retail Fuel Price database.…" at bounding box center [551, 253] width 277 height 70
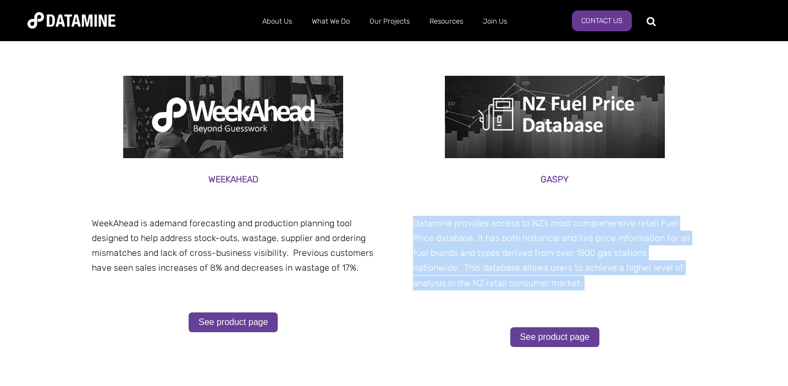
click at [466, 238] on span "Datamine provides access to NZ’s most comprehensive retail Fuel Price database.…" at bounding box center [551, 253] width 277 height 70
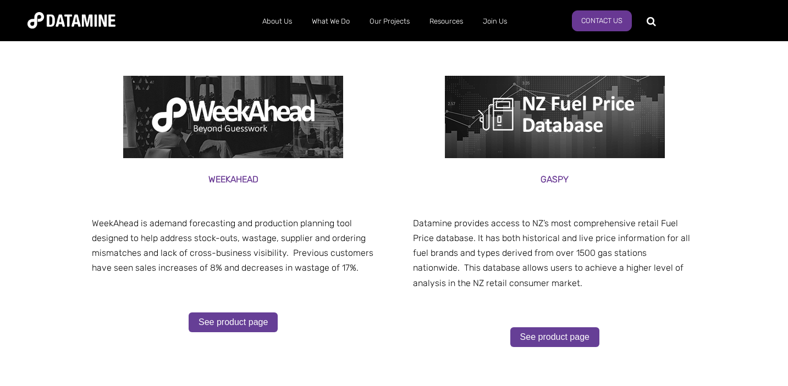
click at [511, 241] on span "Datamine provides access to NZ’s most comprehensive retail Fuel Price database.…" at bounding box center [551, 253] width 277 height 70
click at [537, 239] on span "Datamine provides access to NZ’s most comprehensive retail Fuel Price database.…" at bounding box center [551, 253] width 277 height 70
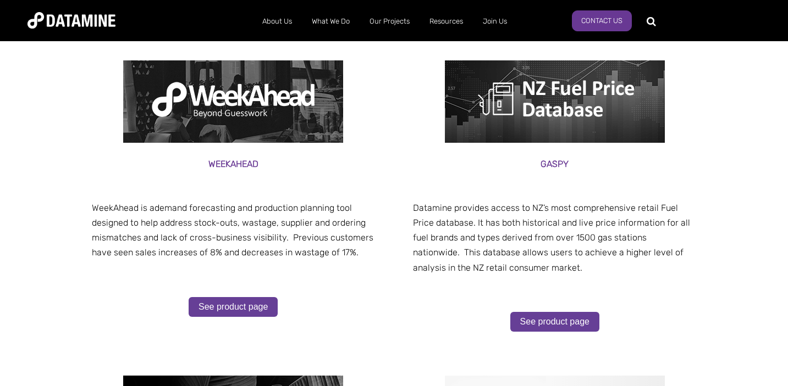
scroll to position [238, 0]
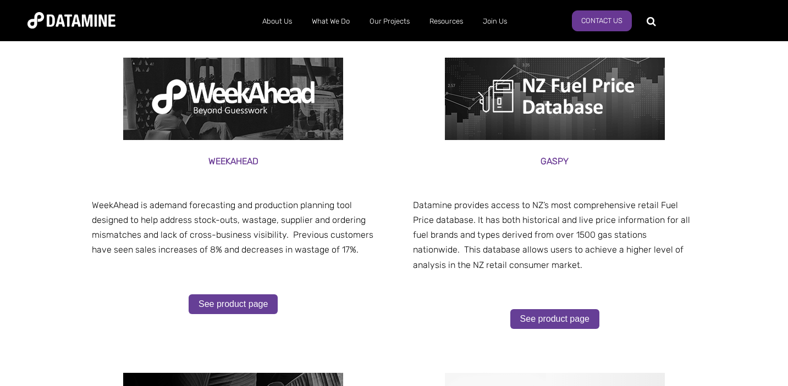
click at [525, 234] on span "Datamine provides access to NZ’s most comprehensive retail Fuel Price database.…" at bounding box center [551, 235] width 277 height 70
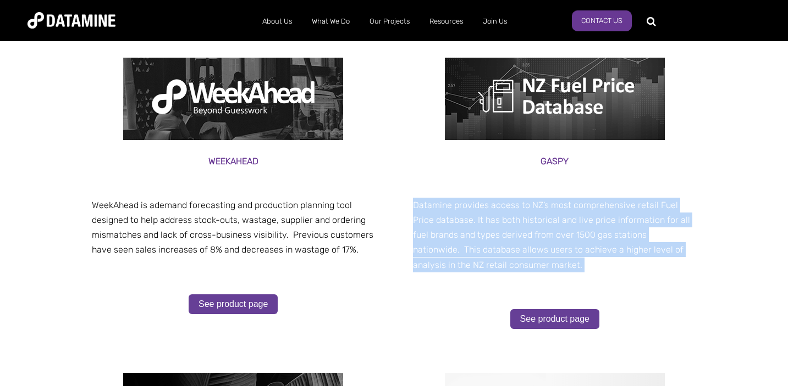
click at [525, 234] on span "Datamine provides access to NZ’s most comprehensive retail Fuel Price database.…" at bounding box center [551, 235] width 277 height 70
click at [468, 249] on span "Datamine provides access to NZ’s most comprehensive retail Fuel Price database.…" at bounding box center [551, 235] width 277 height 70
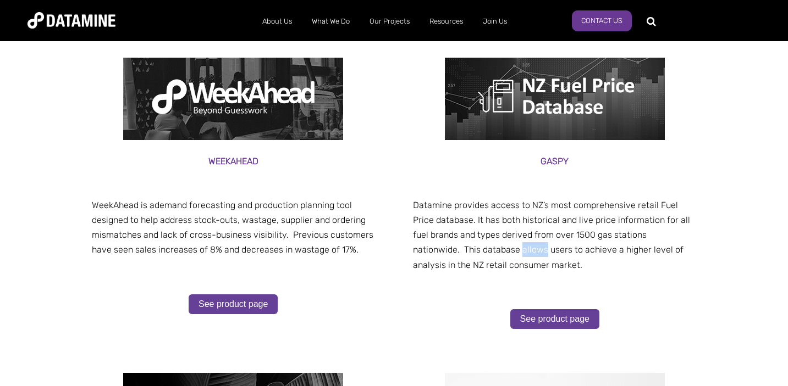
click at [468, 249] on span "Datamine provides access to NZ’s most comprehensive retail Fuel Price database.…" at bounding box center [551, 235] width 277 height 70
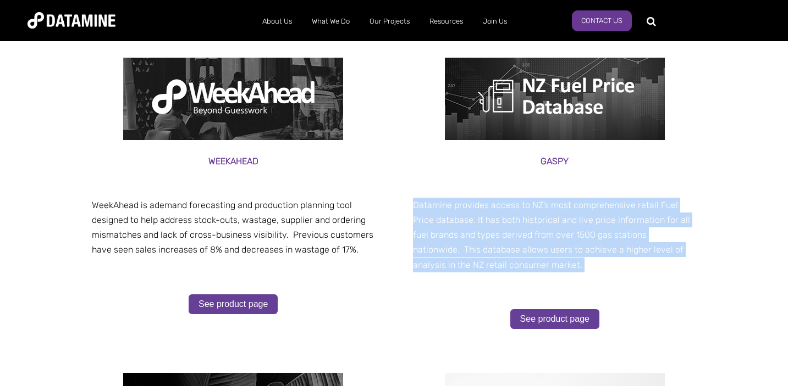
click at [468, 249] on span "Datamine provides access to NZ’s most comprehensive retail Fuel Price database.…" at bounding box center [551, 235] width 277 height 70
click at [402, 275] on div "Gaspy Datamine provides access to NZ’s most comprehensive retail Fuel Price dat…" at bounding box center [554, 202] width 305 height 316
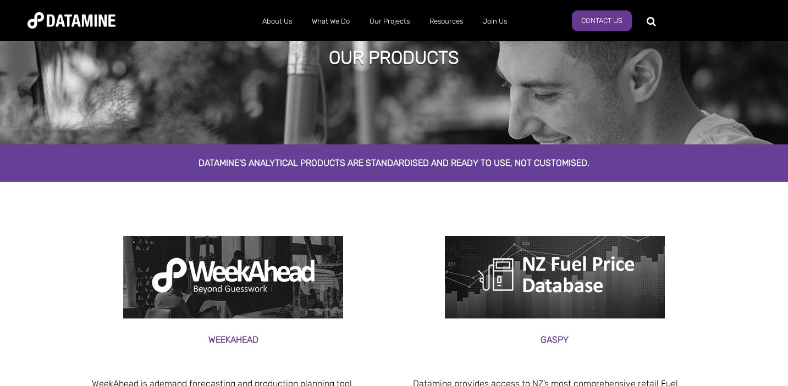
scroll to position [0, 0]
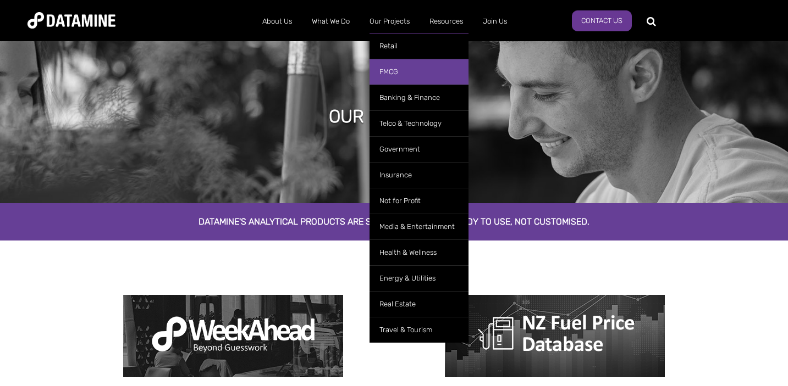
click at [385, 68] on link "FMCG" at bounding box center [418, 72] width 99 height 26
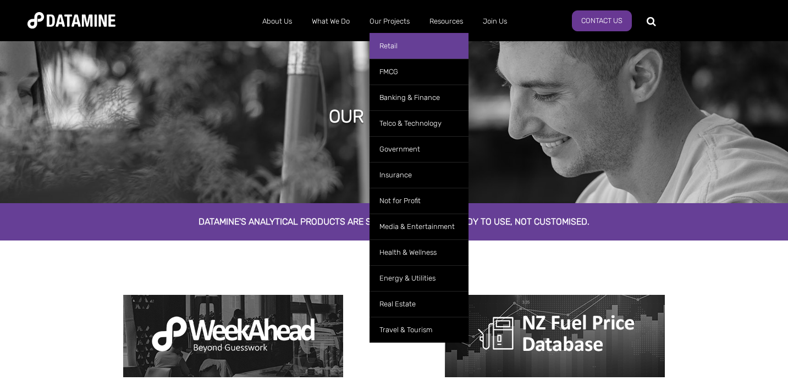
click at [386, 42] on link "Retail" at bounding box center [418, 46] width 99 height 26
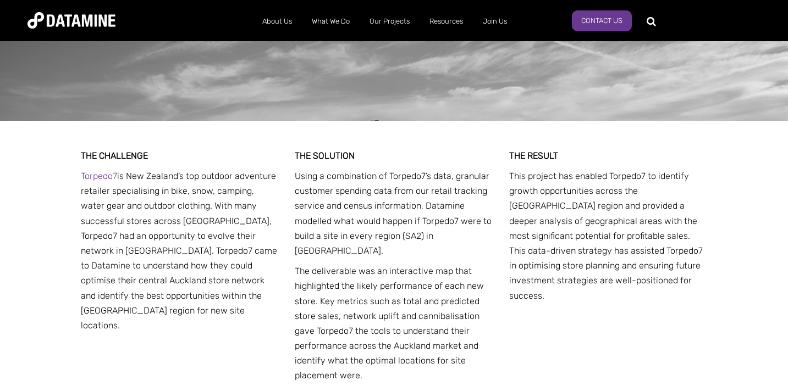
scroll to position [1813, 0]
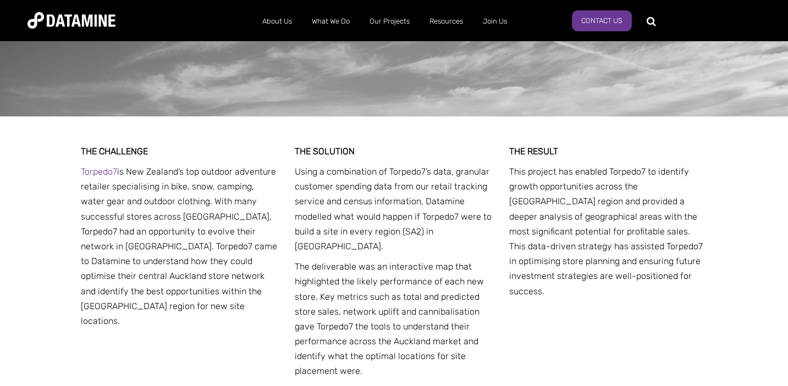
click at [346, 188] on p "Using a combination of Torpedo7’s data, granular customer spending data from ou…" at bounding box center [394, 209] width 198 height 90
click at [370, 208] on p "Using a combination of Torpedo7’s data, granular customer spending data from ou…" at bounding box center [394, 209] width 198 height 90
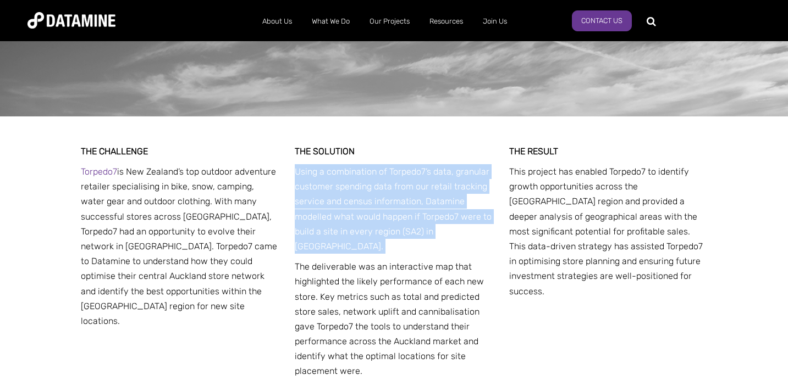
click at [370, 208] on p "Using a combination of Torpedo7’s data, granular customer spending data from ou…" at bounding box center [394, 209] width 198 height 90
click at [366, 219] on p "Using a combination of Torpedo7’s data, granular customer spending data from ou…" at bounding box center [394, 209] width 198 height 90
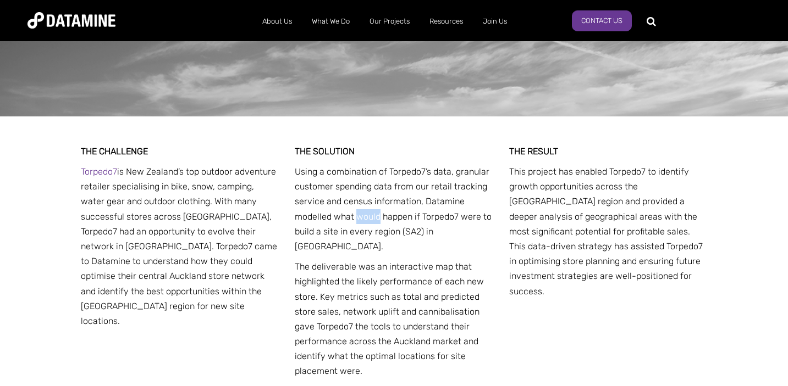
click at [366, 219] on p "Using a combination of Torpedo7’s data, granular customer spending data from ou…" at bounding box center [394, 209] width 198 height 90
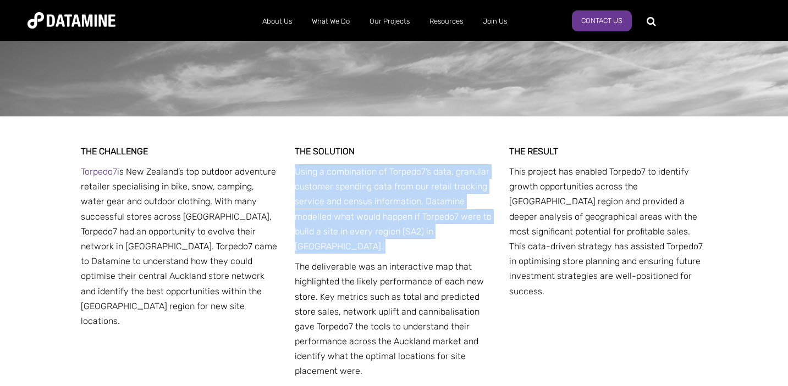
click at [366, 219] on p "Using a combination of Torpedo7’s data, granular customer spending data from ou…" at bounding box center [394, 209] width 198 height 90
click at [349, 231] on p "Using a combination of Torpedo7’s data, granular customer spending data from ou…" at bounding box center [394, 209] width 198 height 90
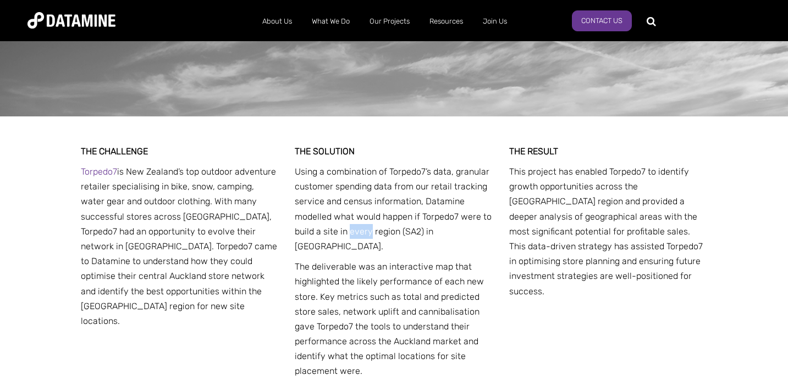
click at [349, 231] on p "Using a combination of Torpedo7’s data, granular customer spending data from ou…" at bounding box center [394, 209] width 198 height 90
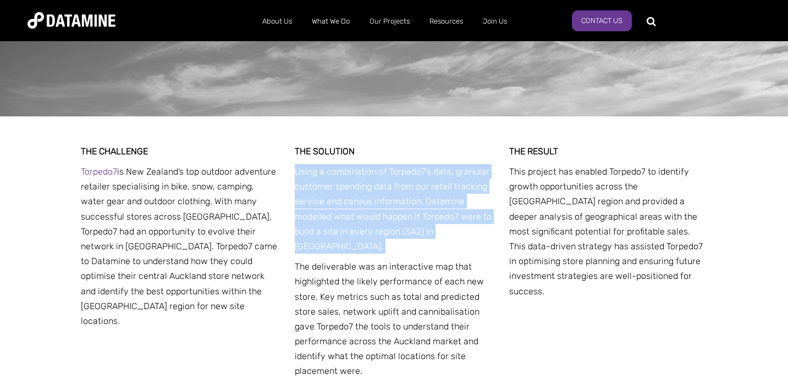
click at [349, 231] on p "Using a combination of Torpedo7’s data, granular customer spending data from ou…" at bounding box center [394, 209] width 198 height 90
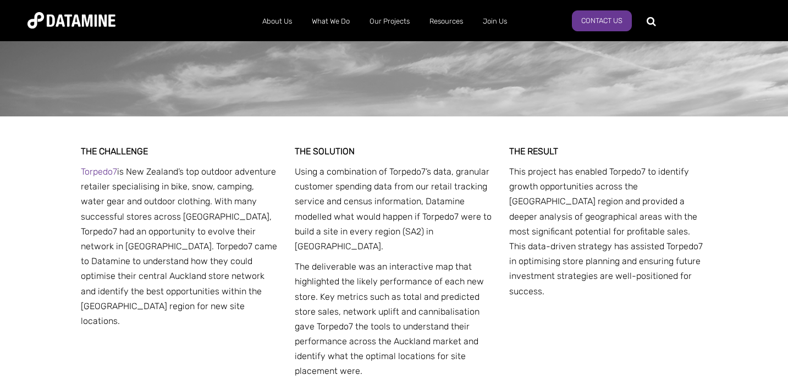
click at [385, 234] on p "Using a combination of Torpedo7’s data, granular customer spending data from ou…" at bounding box center [394, 209] width 198 height 90
click at [376, 259] on p "The deliverable was an interactive map that highlighted the likely performance …" at bounding box center [394, 319] width 198 height 120
click at [398, 259] on p "The deliverable was an interactive map that highlighted the likely performance …" at bounding box center [394, 319] width 198 height 120
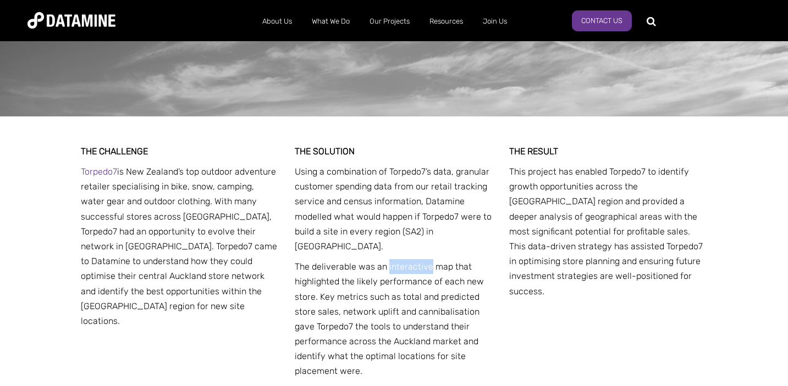
click at [398, 259] on p "The deliverable was an interactive map that highlighted the likely performance …" at bounding box center [394, 319] width 198 height 120
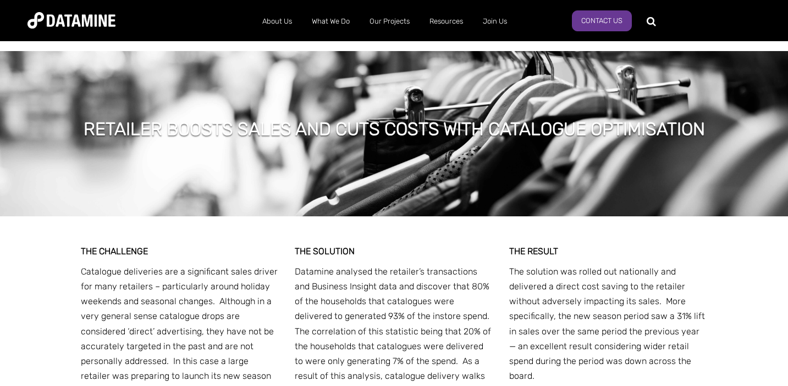
scroll to position [3543, 0]
